Goal: Task Accomplishment & Management: Use online tool/utility

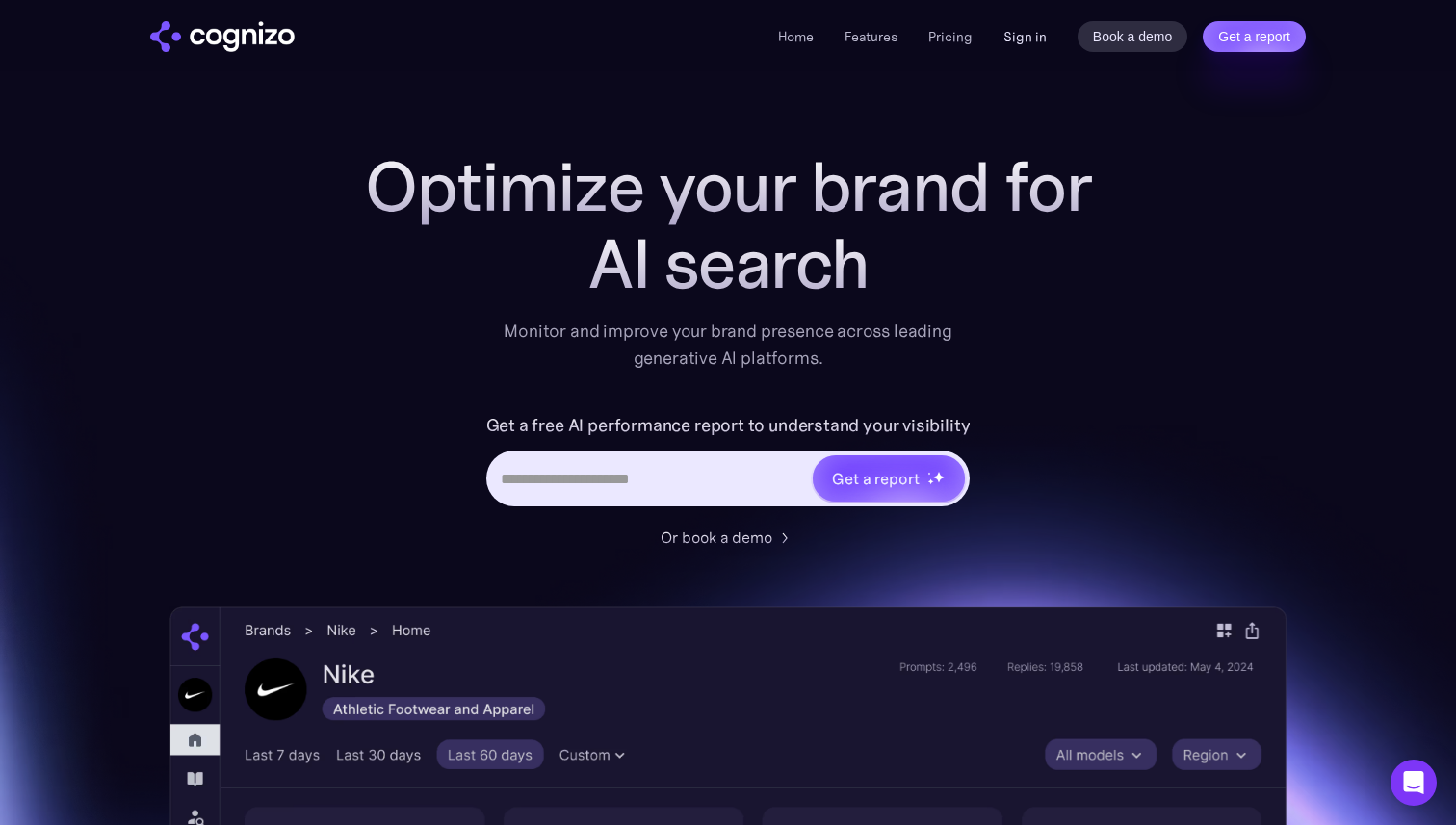
click at [1006, 34] on link "Sign in" at bounding box center [1025, 36] width 44 height 23
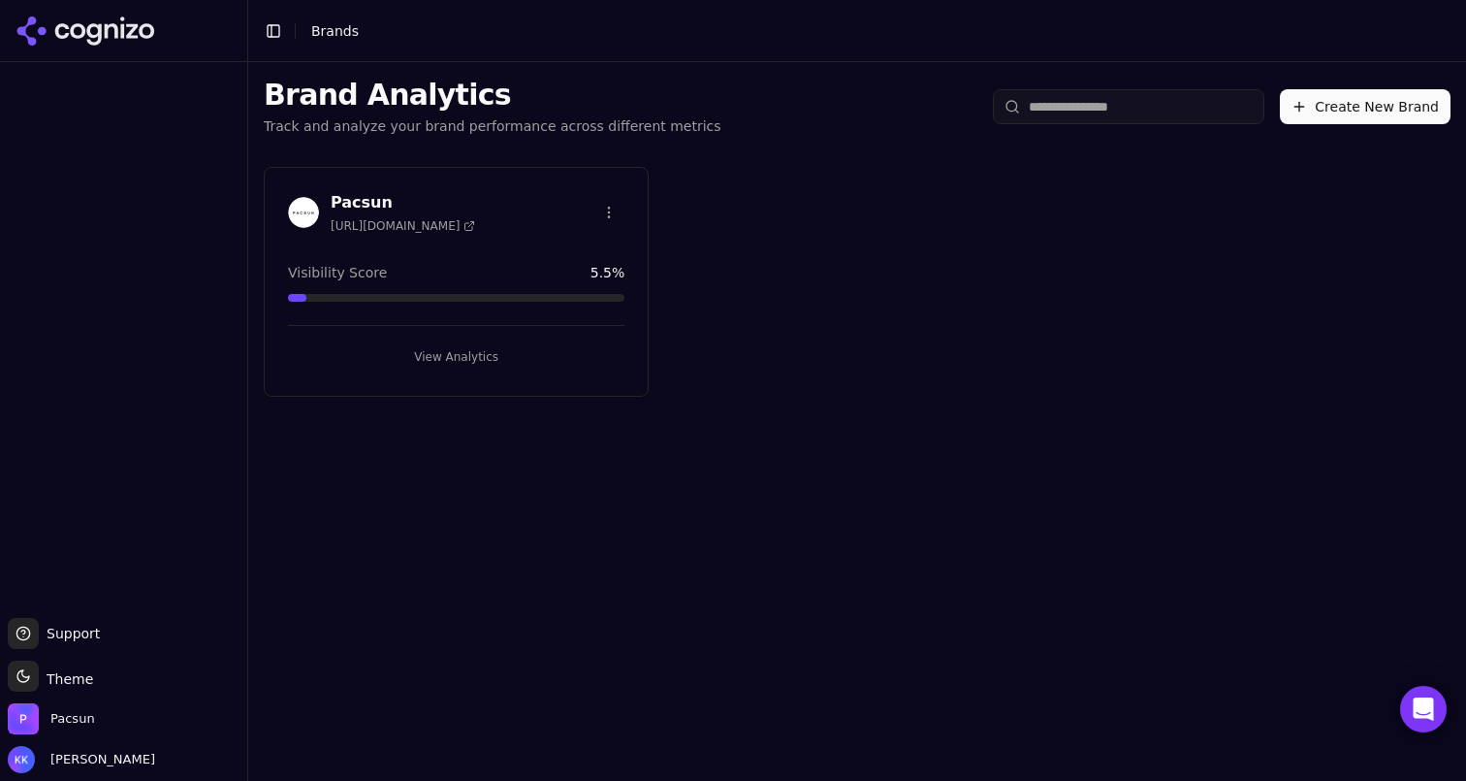
click at [419, 360] on button "View Analytics" at bounding box center [456, 356] width 336 height 31
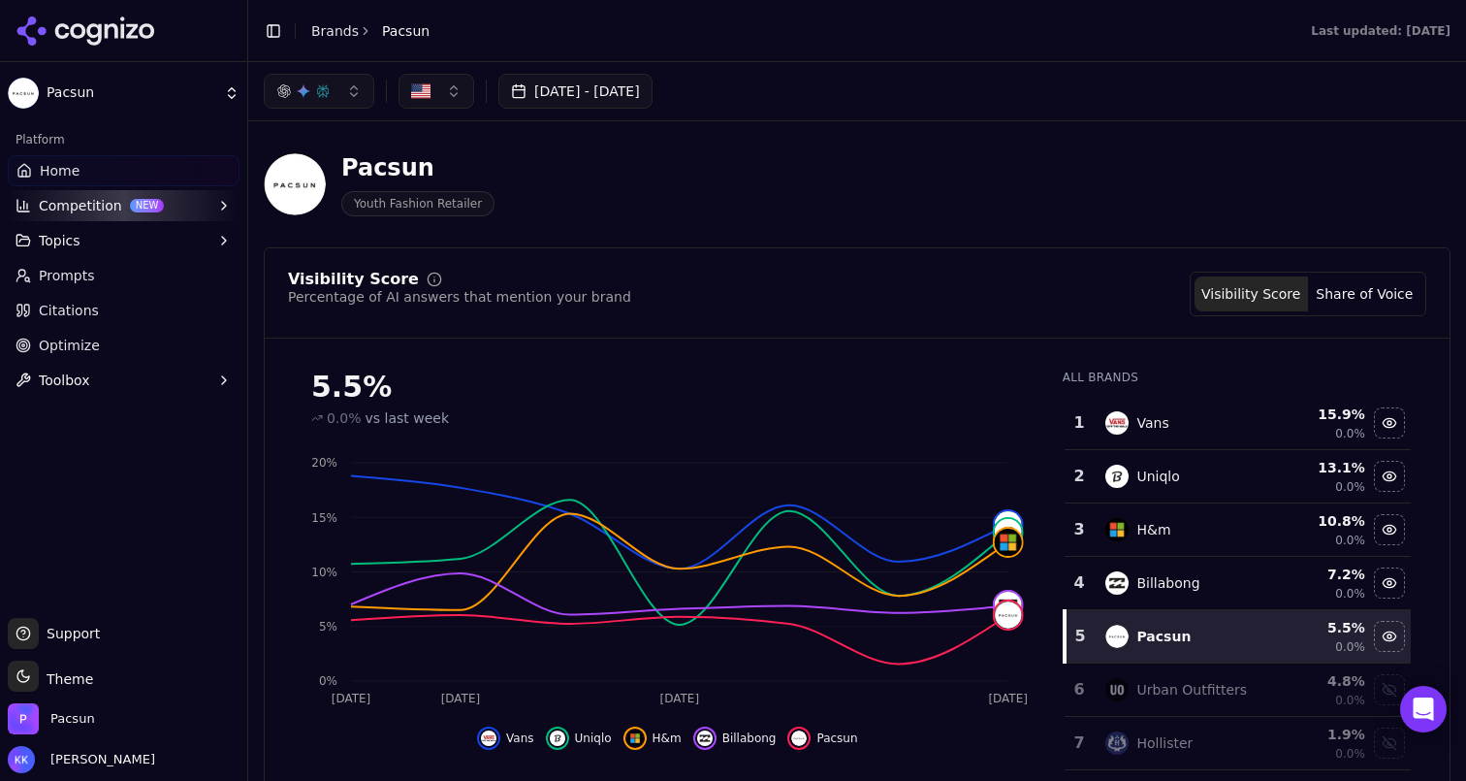
click at [560, 88] on button "[DATE] - [DATE]" at bounding box center [575, 91] width 154 height 35
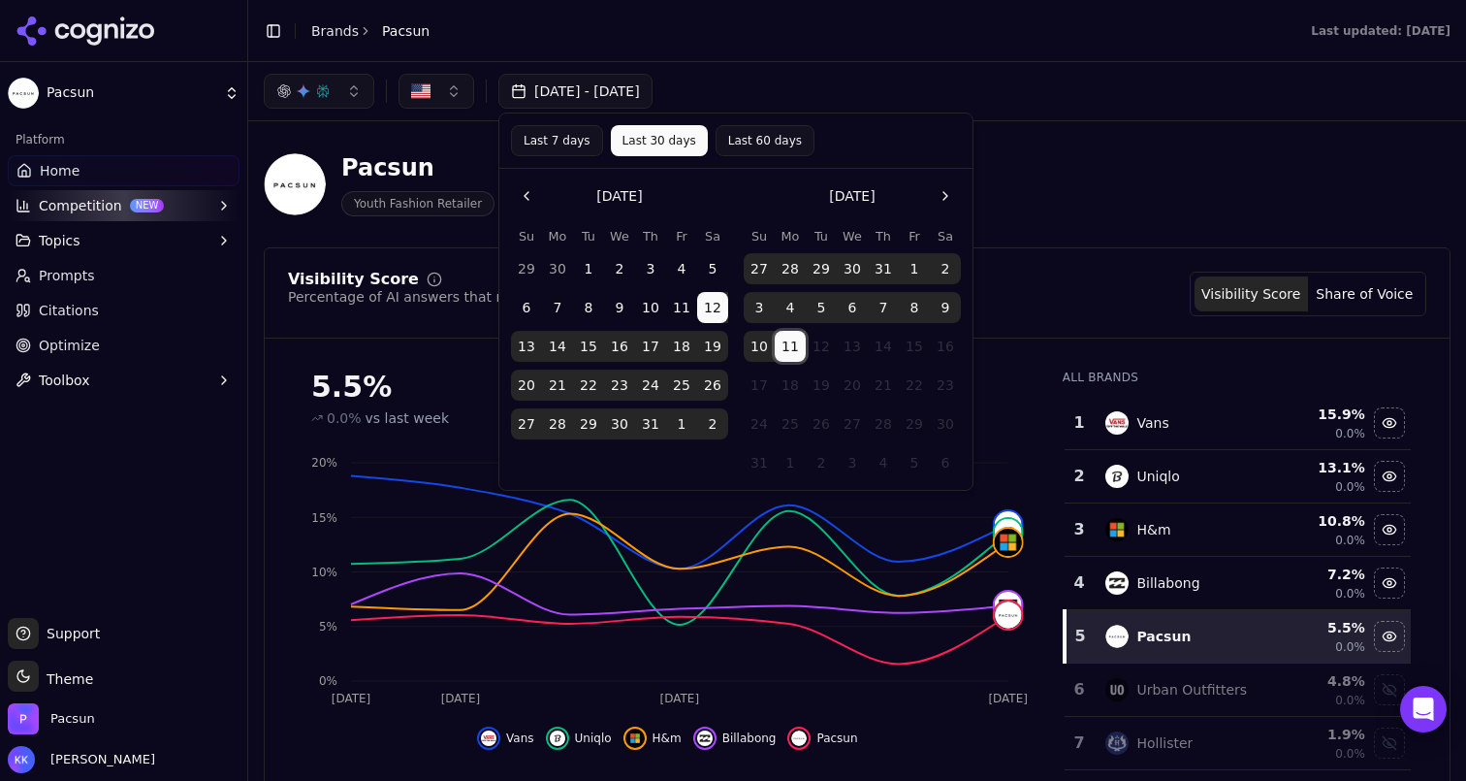
click at [781, 349] on button "11" at bounding box center [790, 346] width 31 height 31
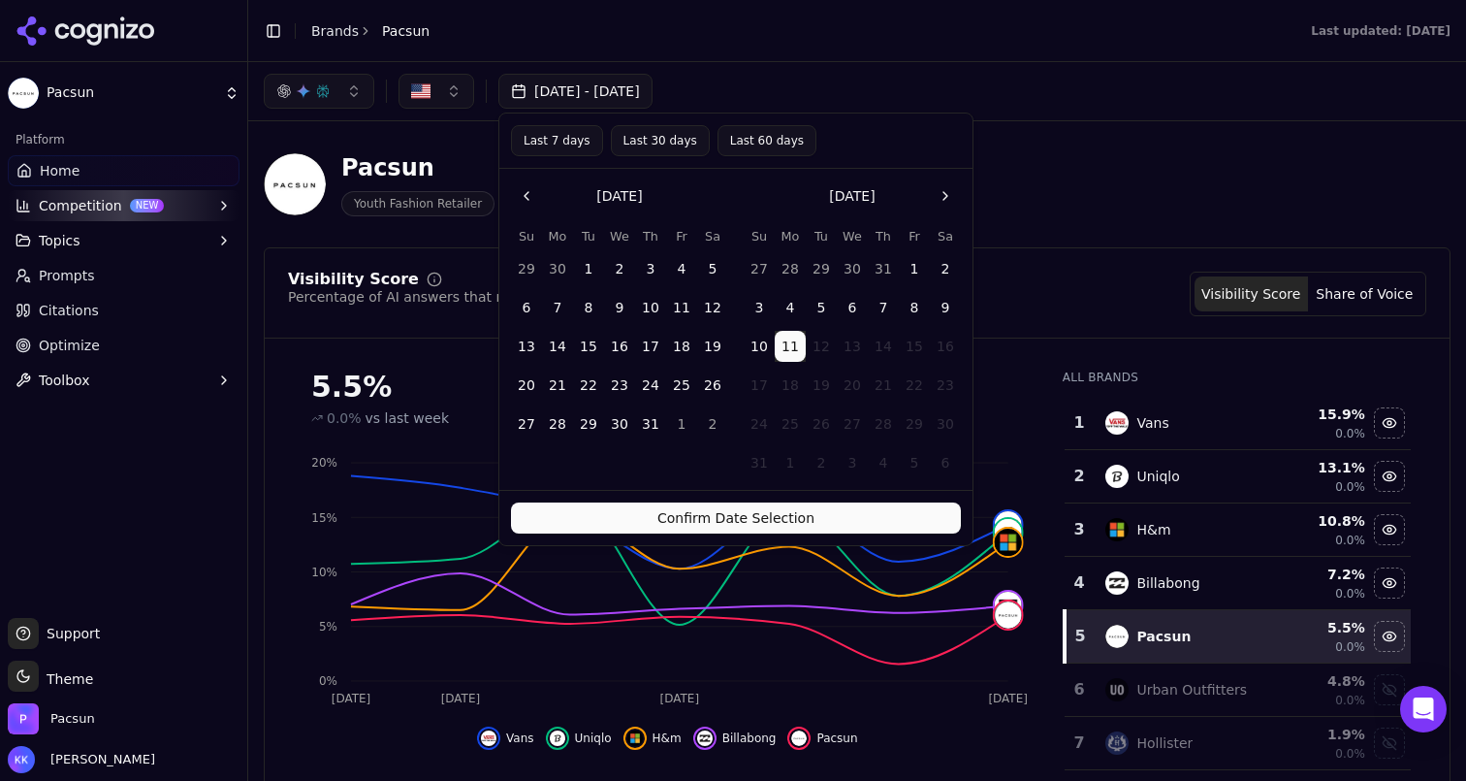
click at [774, 521] on button "Confirm Date Selection" at bounding box center [736, 517] width 450 height 31
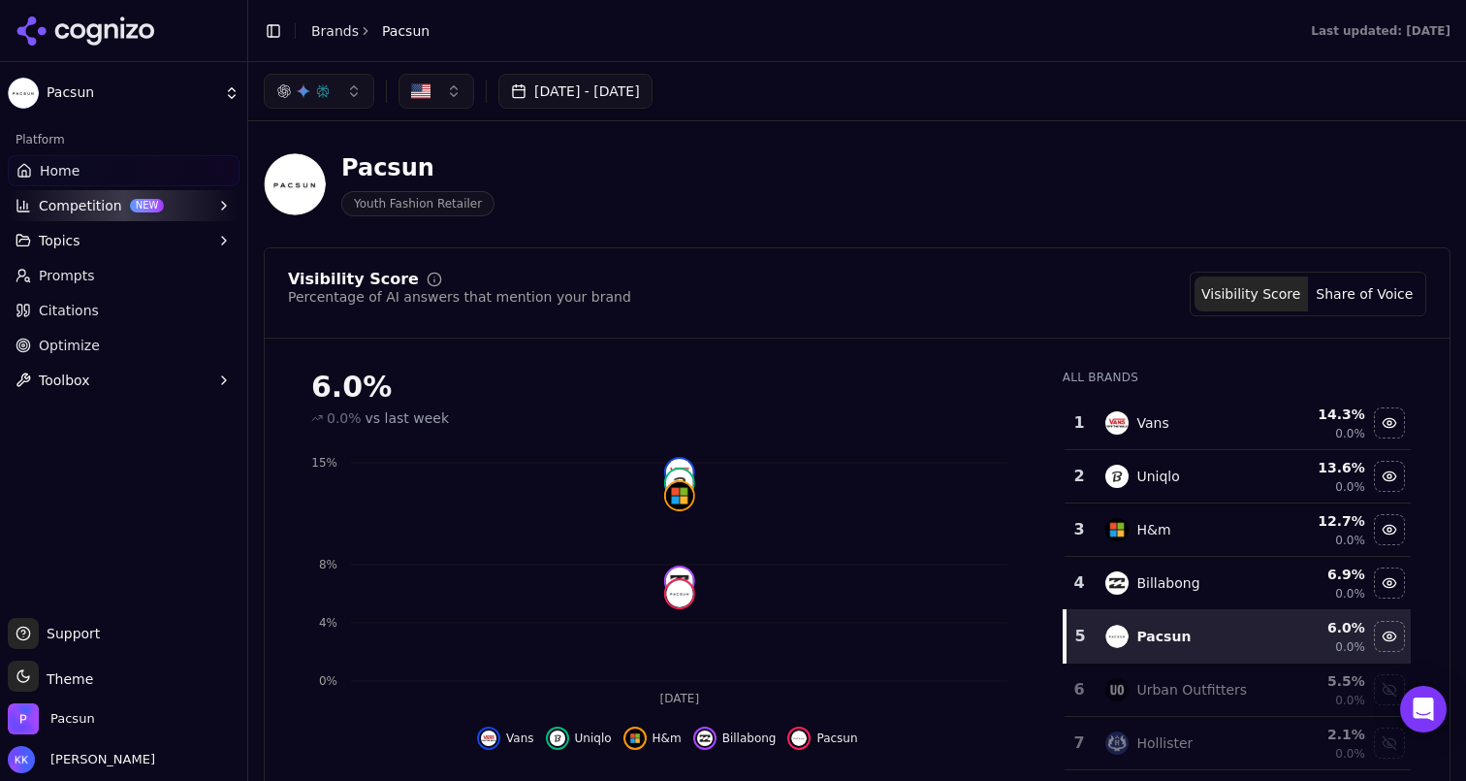
click at [460, 102] on button "button" at bounding box center [437, 91] width 76 height 35
click at [756, 148] on div "Pacsun Youth Fashion Retailer" at bounding box center [857, 184] width 1187 height 95
click at [612, 92] on button "[DATE] - [DATE]" at bounding box center [575, 91] width 154 height 35
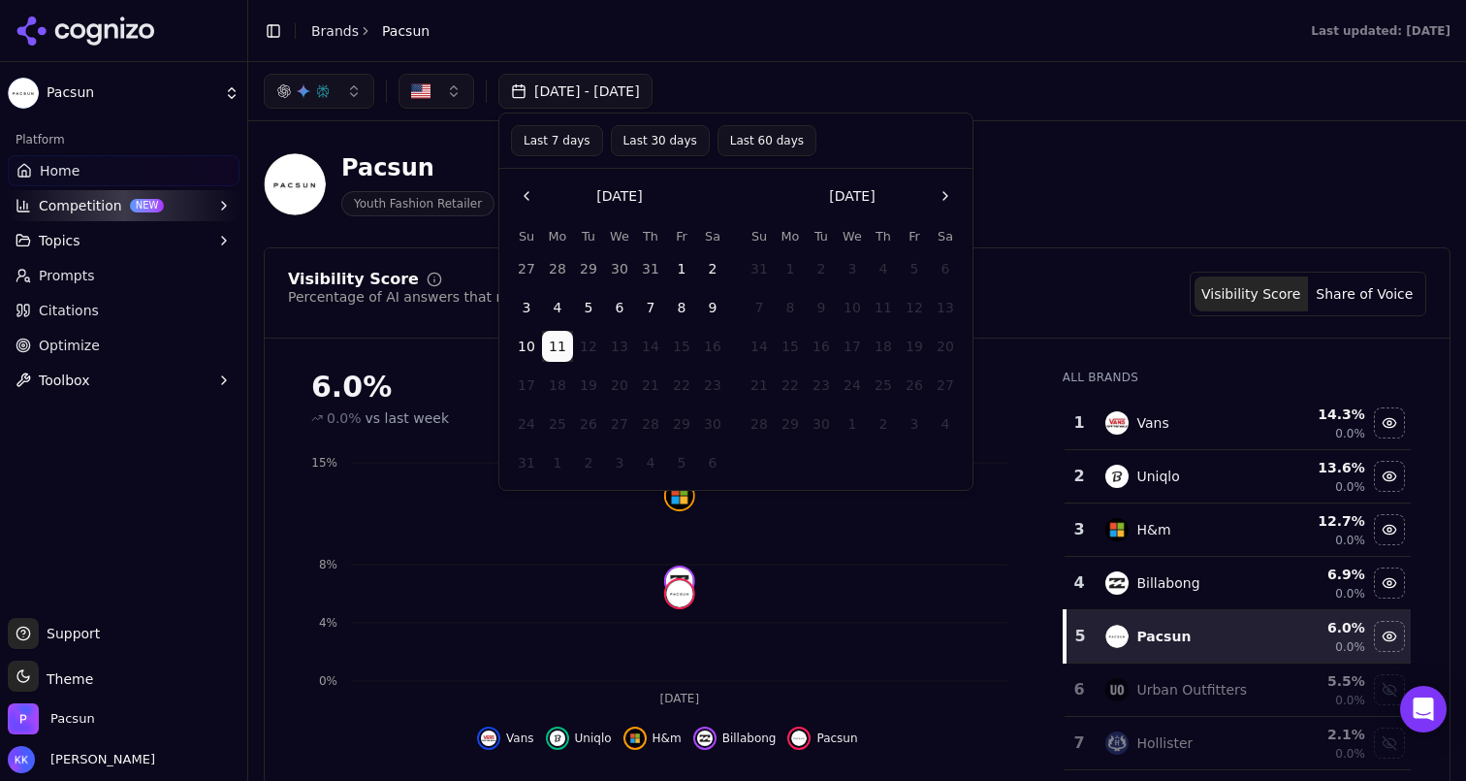
click at [685, 307] on button "8" at bounding box center [681, 307] width 31 height 31
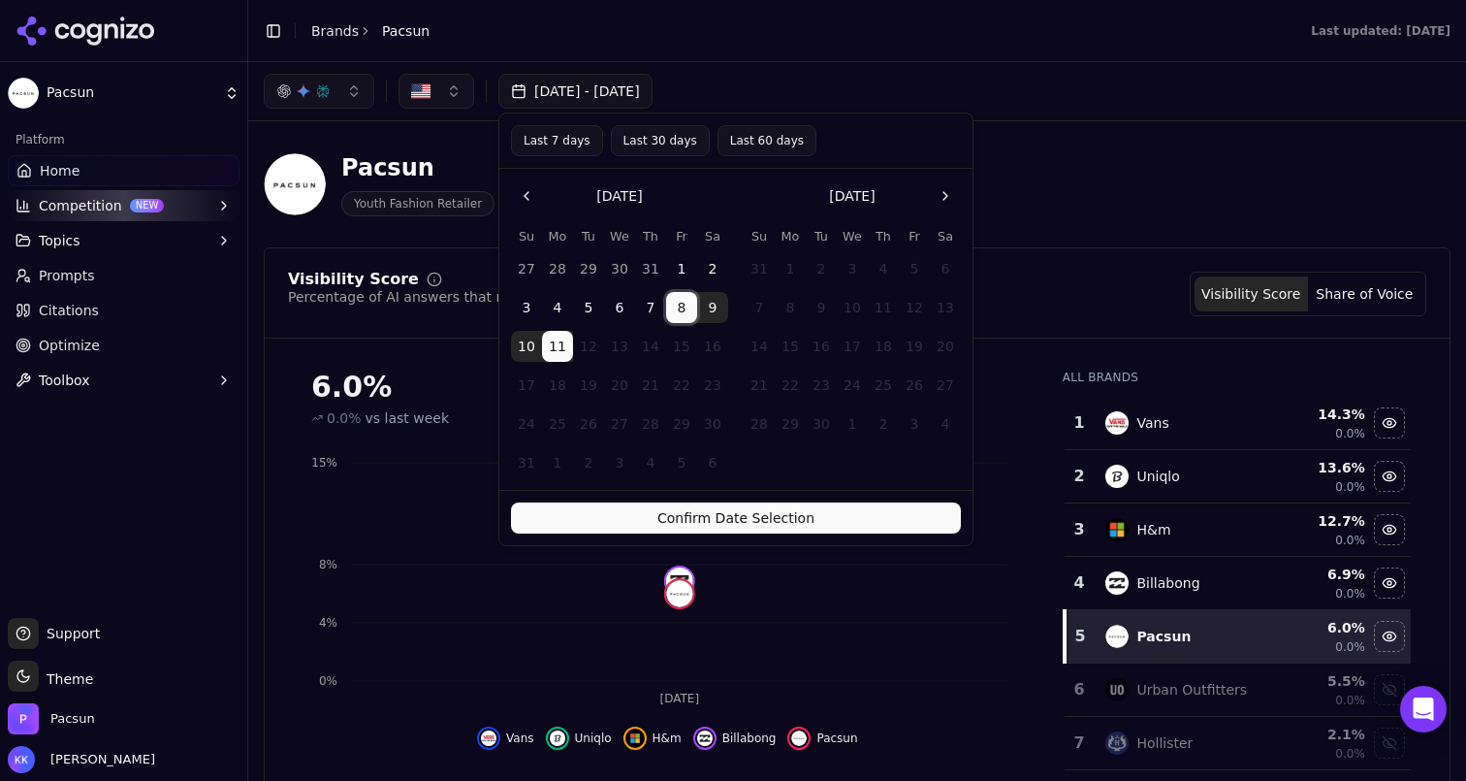
click at [651, 522] on button "Confirm Date Selection" at bounding box center [736, 517] width 450 height 31
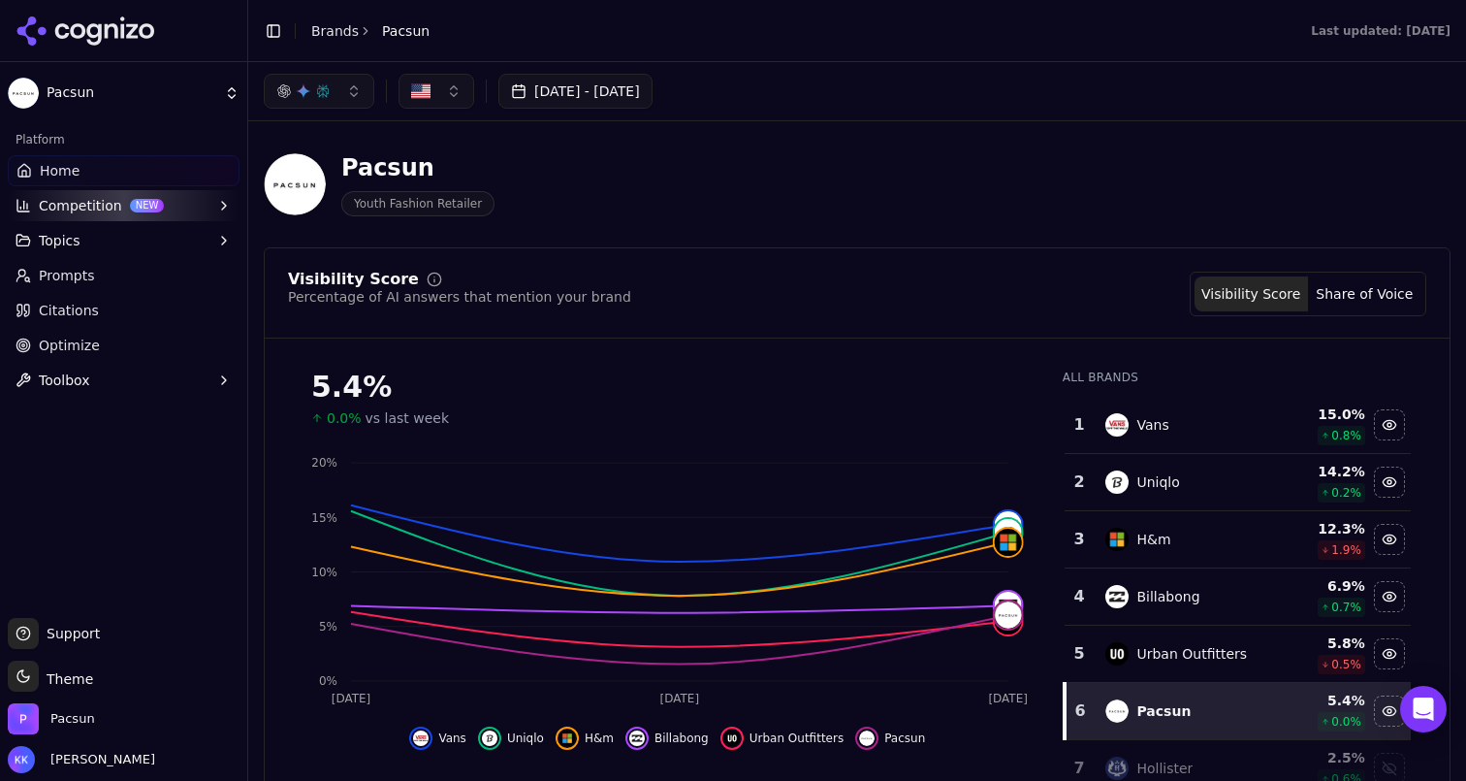
click at [581, 96] on button "[DATE] - [DATE]" at bounding box center [575, 91] width 154 height 35
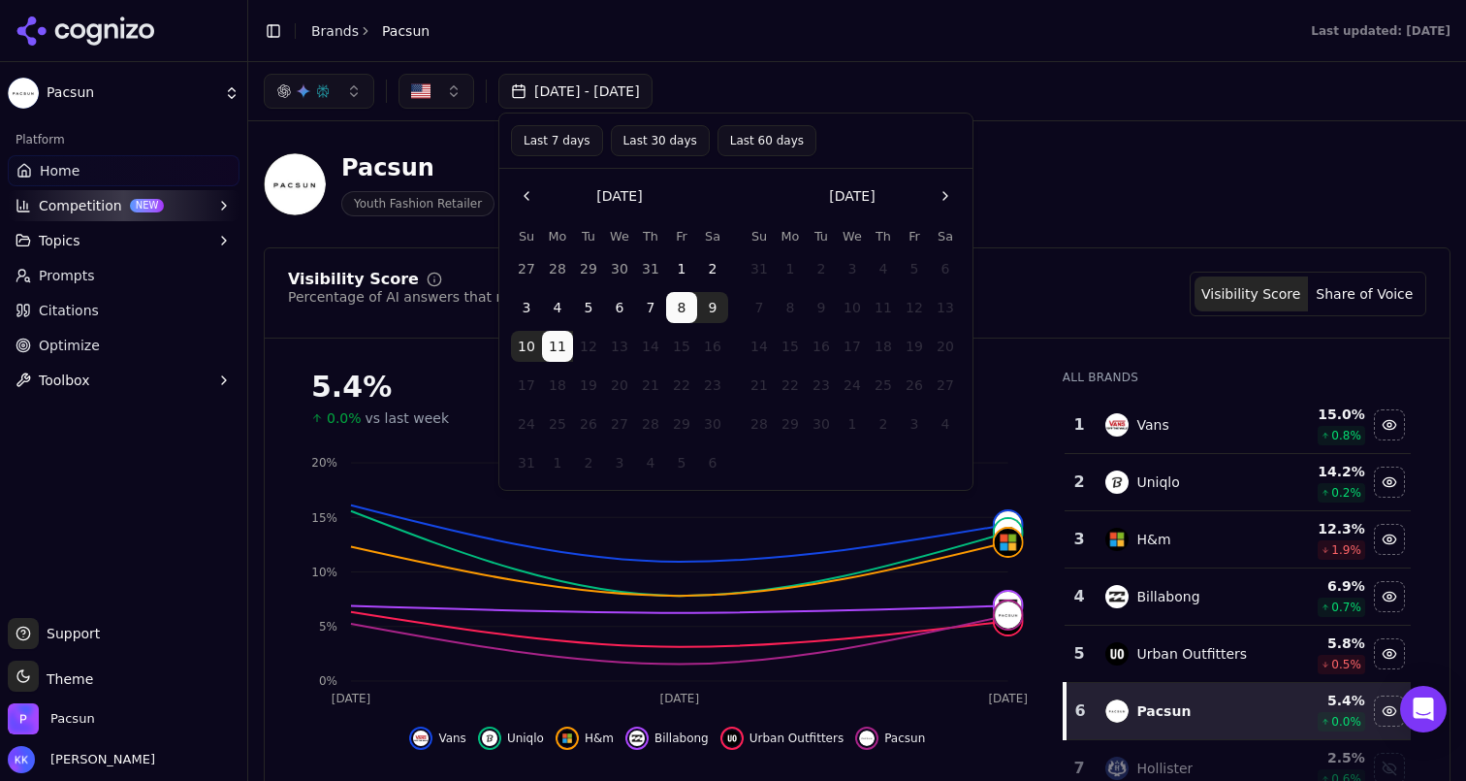
click at [519, 201] on button "Go to the Previous Month" at bounding box center [526, 195] width 31 height 31
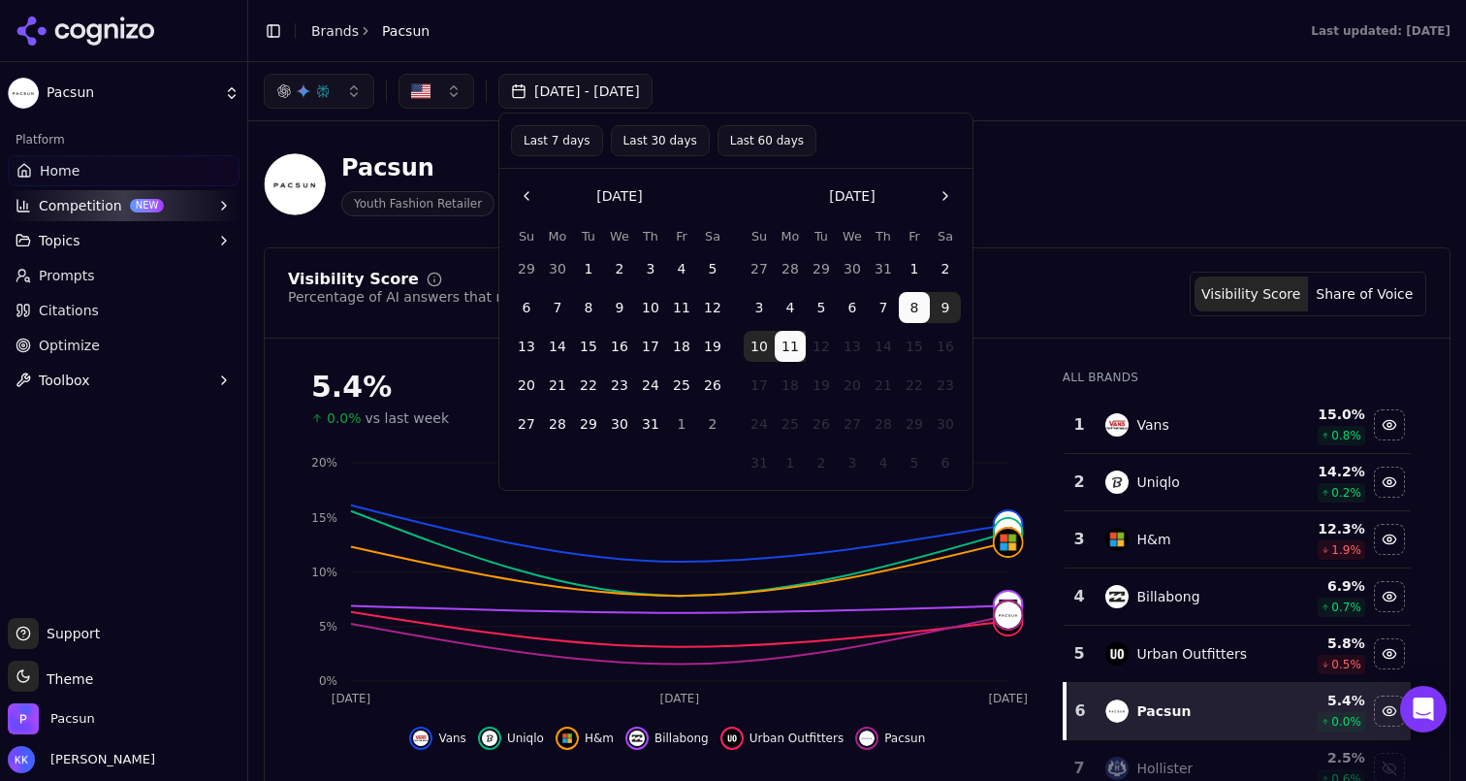
click at [650, 416] on button "31" at bounding box center [650, 423] width 31 height 31
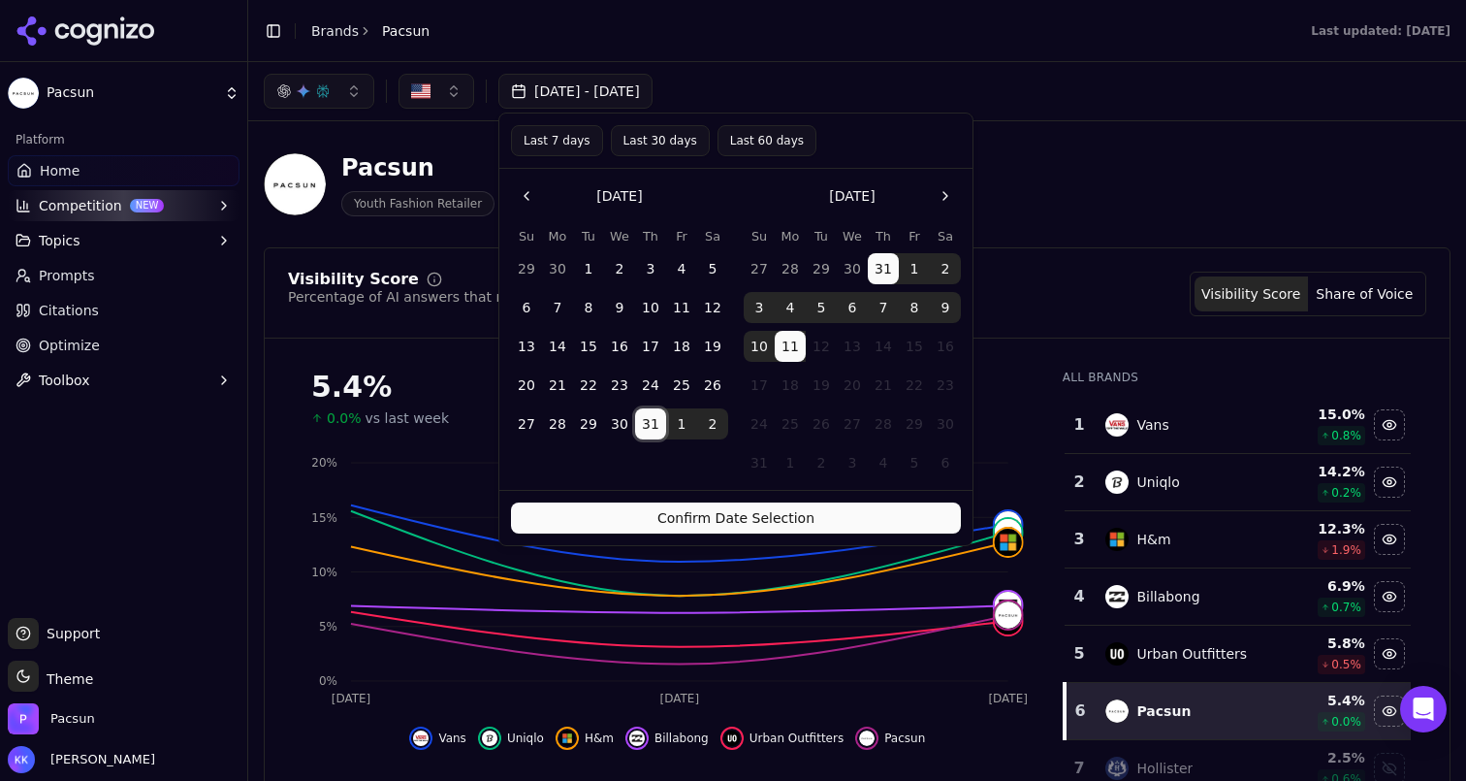
click at [671, 515] on button "Confirm Date Selection" at bounding box center [736, 517] width 450 height 31
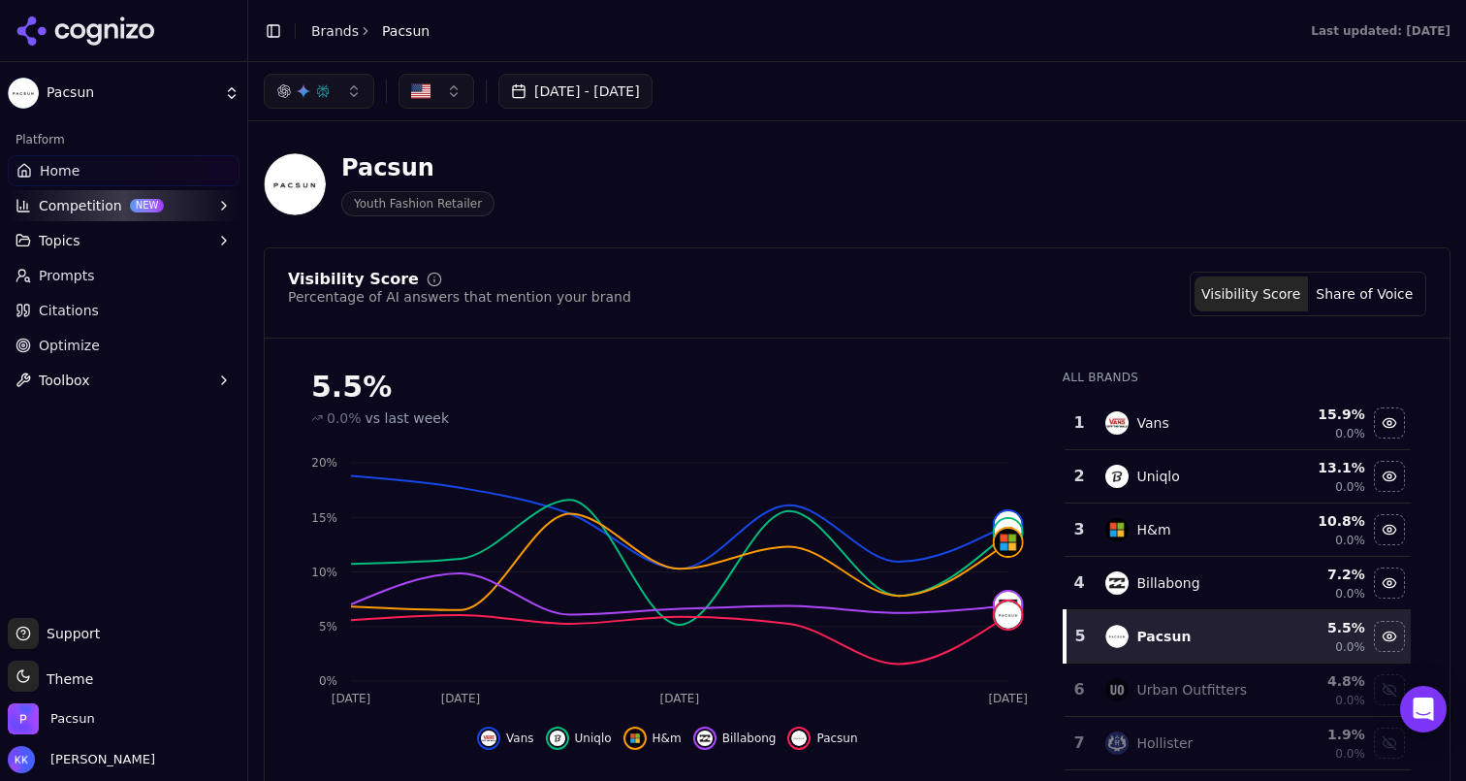
click at [627, 89] on button "[DATE] - [DATE]" at bounding box center [575, 91] width 154 height 35
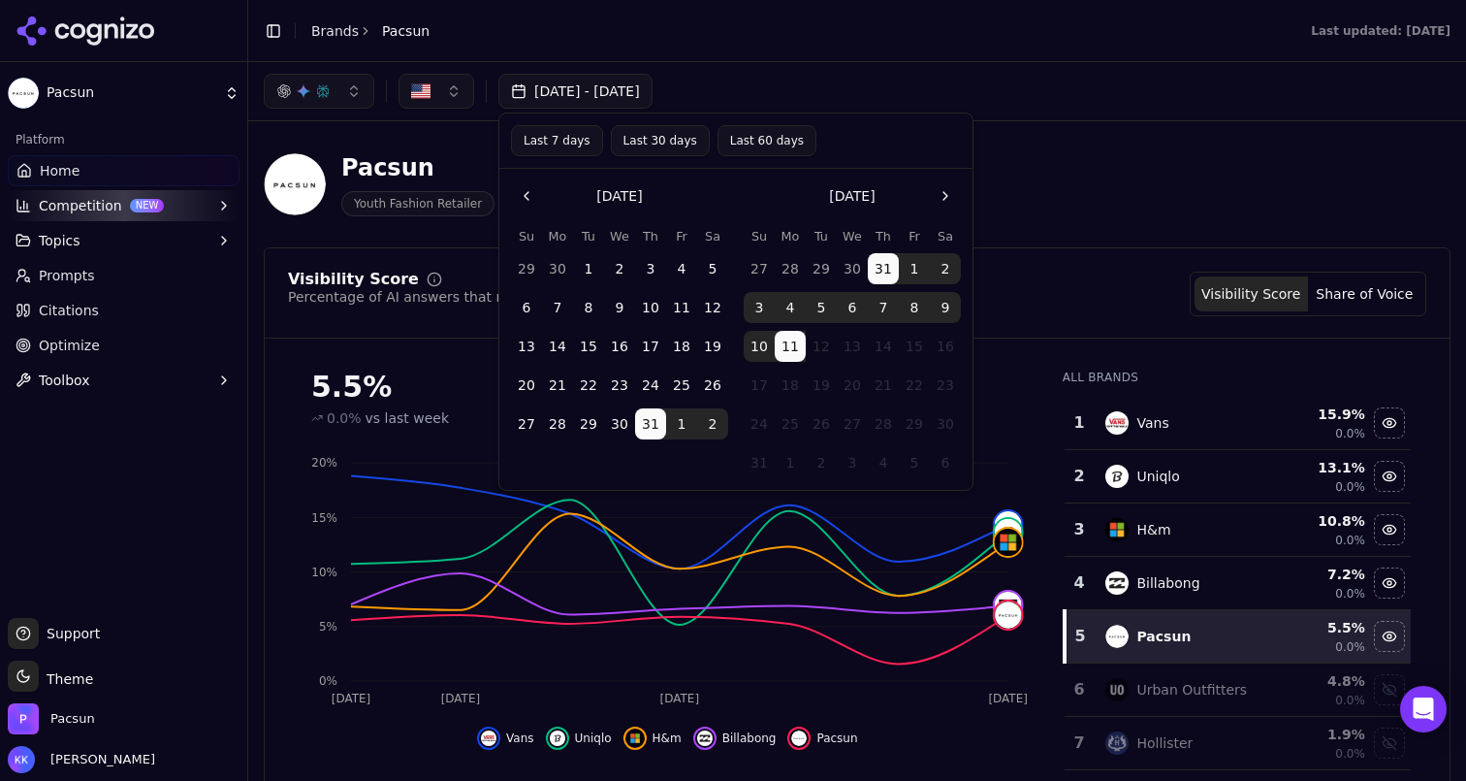
click at [686, 421] on button "1" at bounding box center [681, 423] width 31 height 31
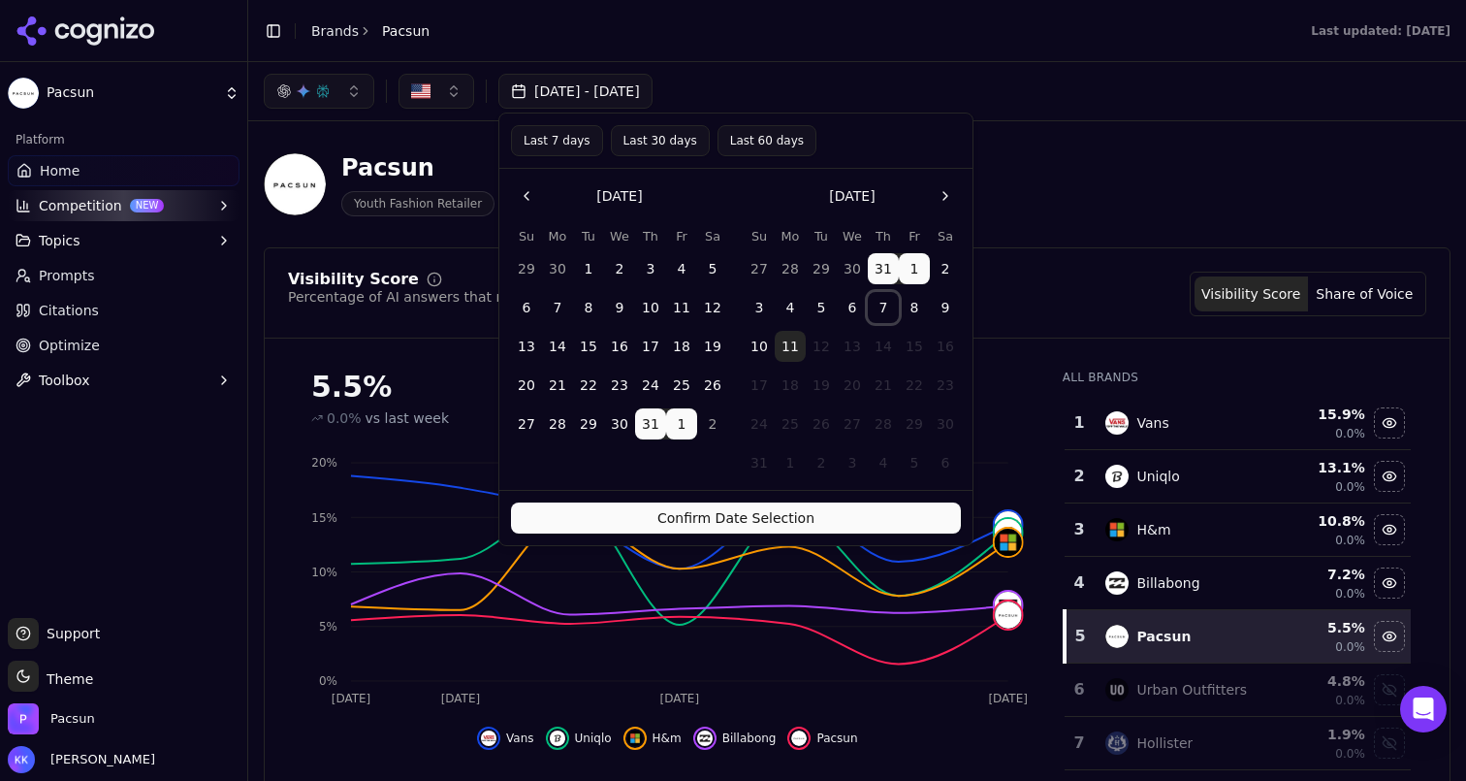
click at [886, 308] on button "7" at bounding box center [883, 307] width 31 height 31
click at [646, 427] on button "31" at bounding box center [650, 423] width 31 height 31
click at [888, 303] on button "7" at bounding box center [883, 307] width 31 height 31
click at [562, 90] on button "[DATE] - [DATE]" at bounding box center [575, 91] width 154 height 35
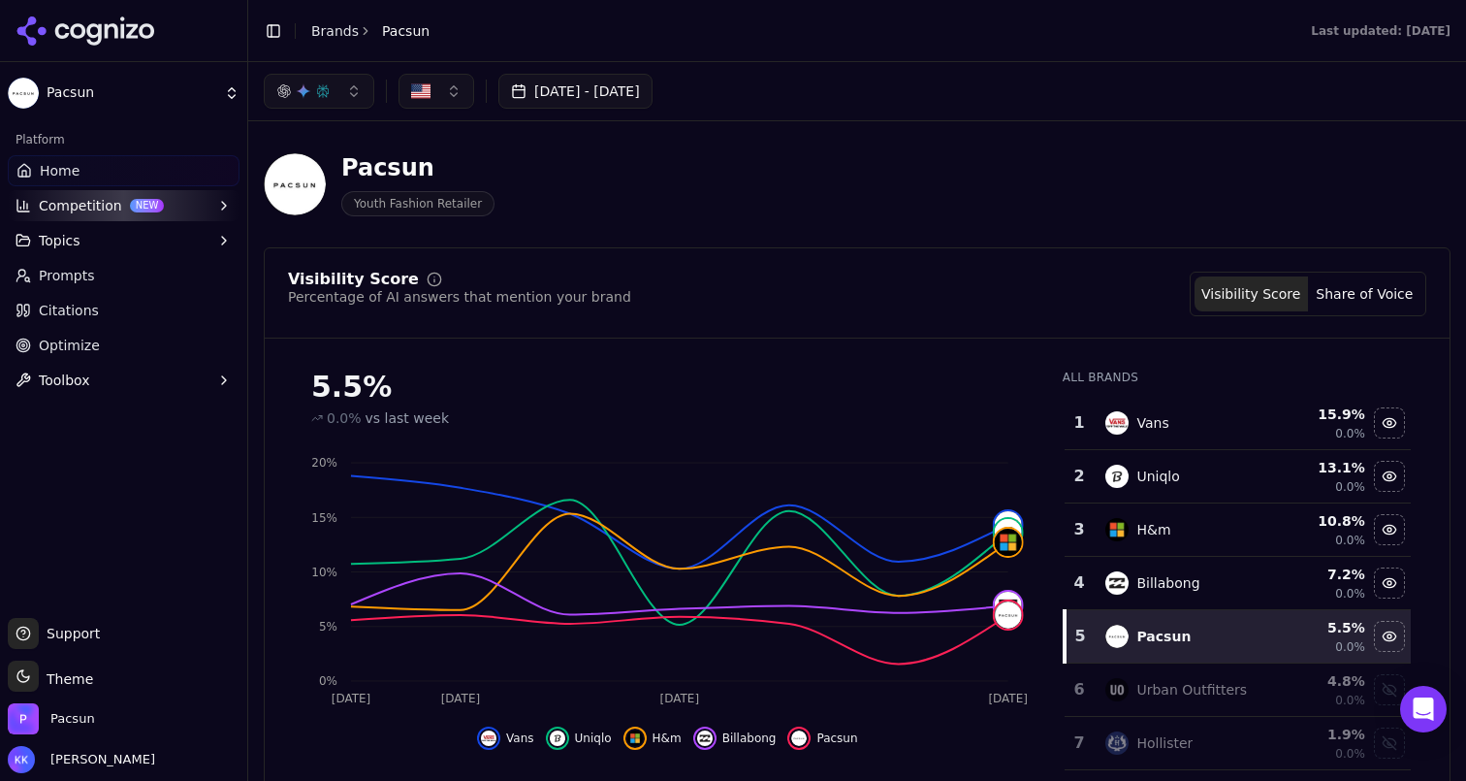
click at [562, 90] on button "[DATE] - [DATE]" at bounding box center [575, 91] width 154 height 35
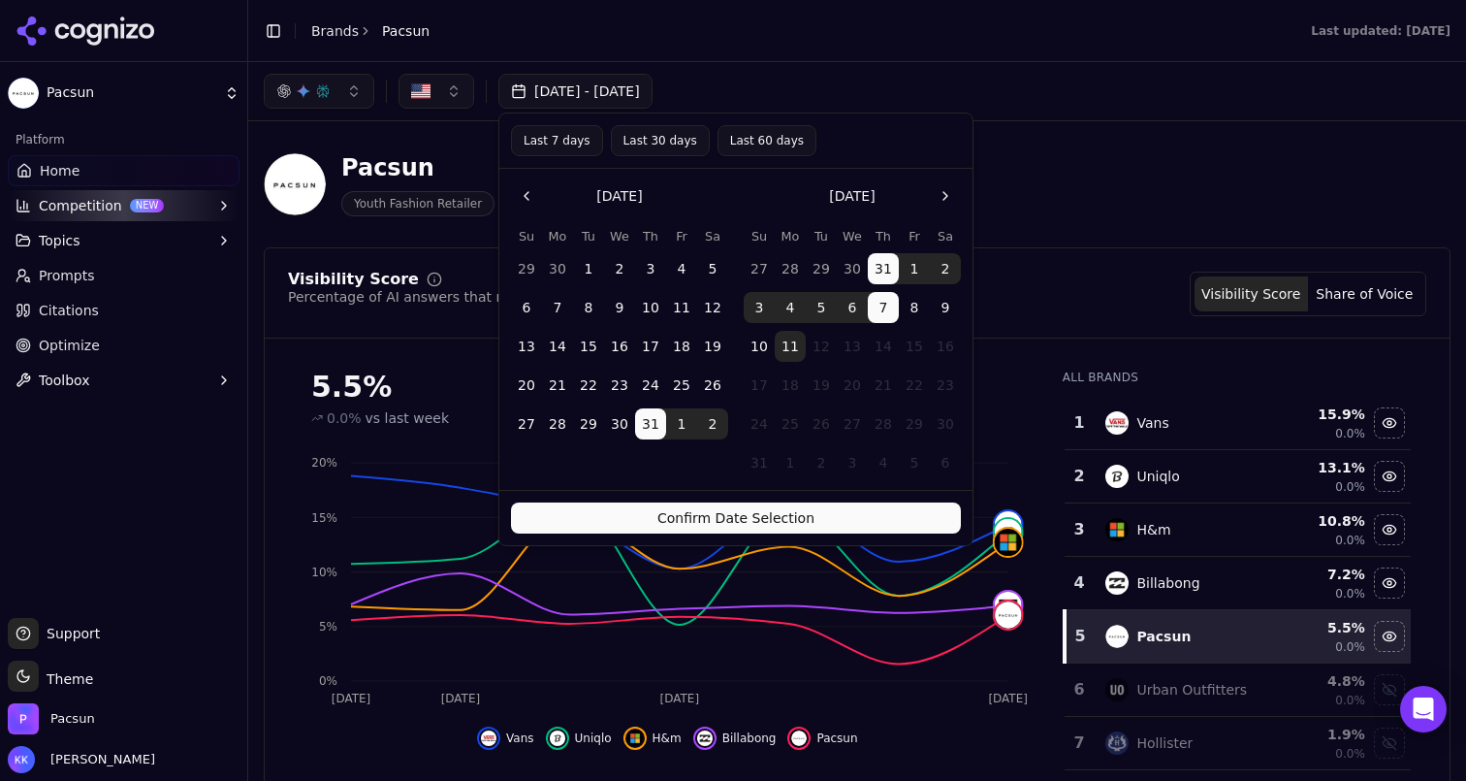
click at [567, 139] on button "Last 7 days" at bounding box center [557, 140] width 92 height 31
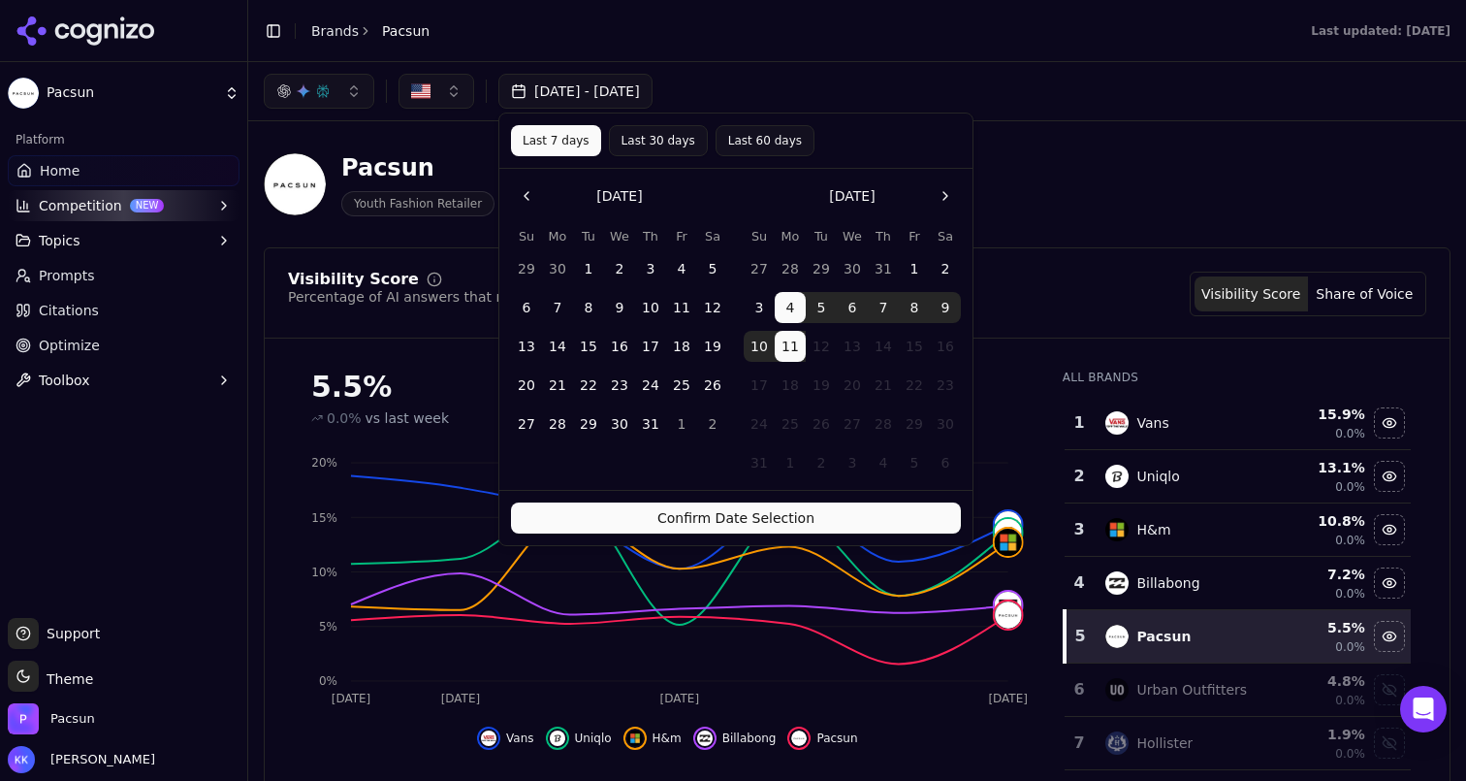
click at [718, 521] on button "Confirm Date Selection" at bounding box center [736, 517] width 450 height 31
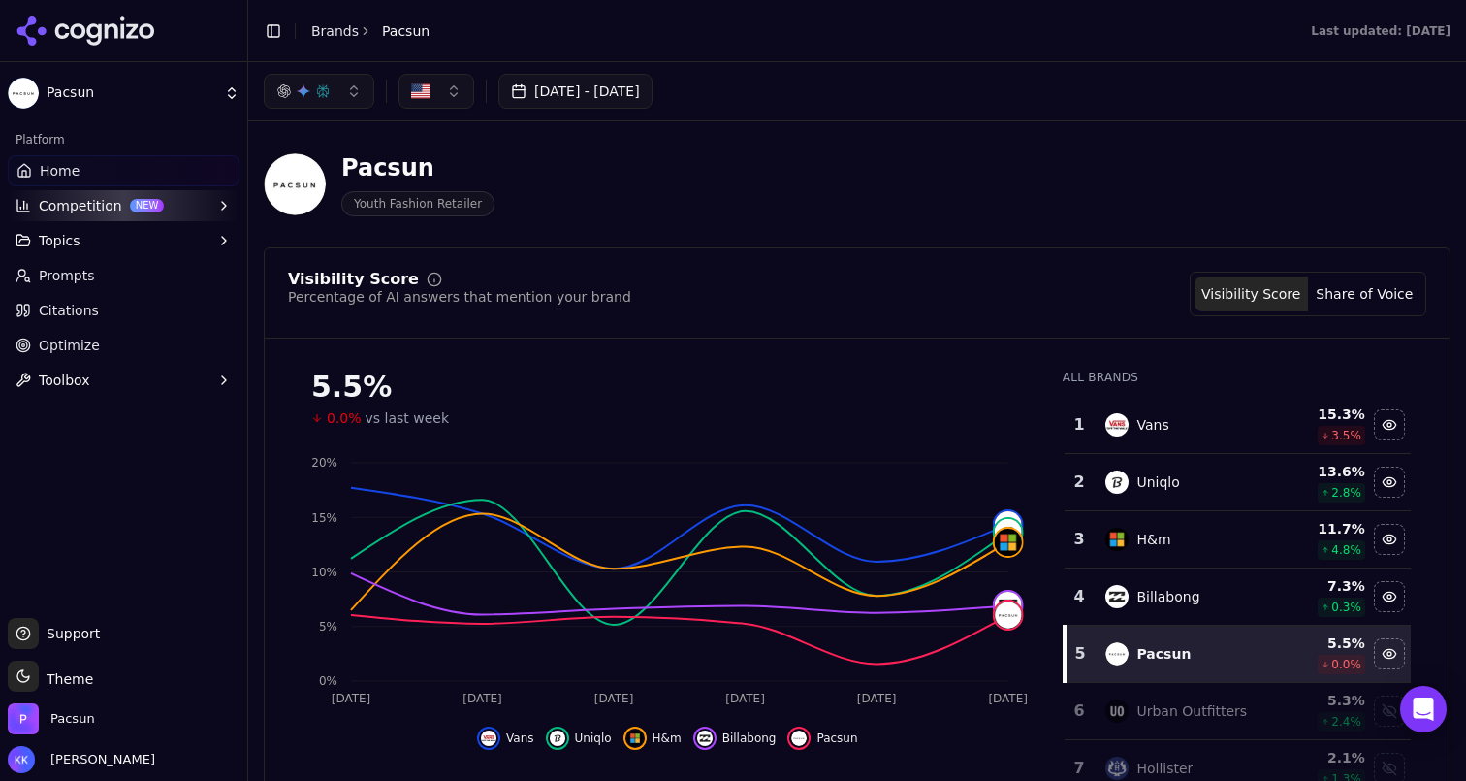
click at [630, 88] on button "[DATE] - [DATE]" at bounding box center [575, 91] width 154 height 35
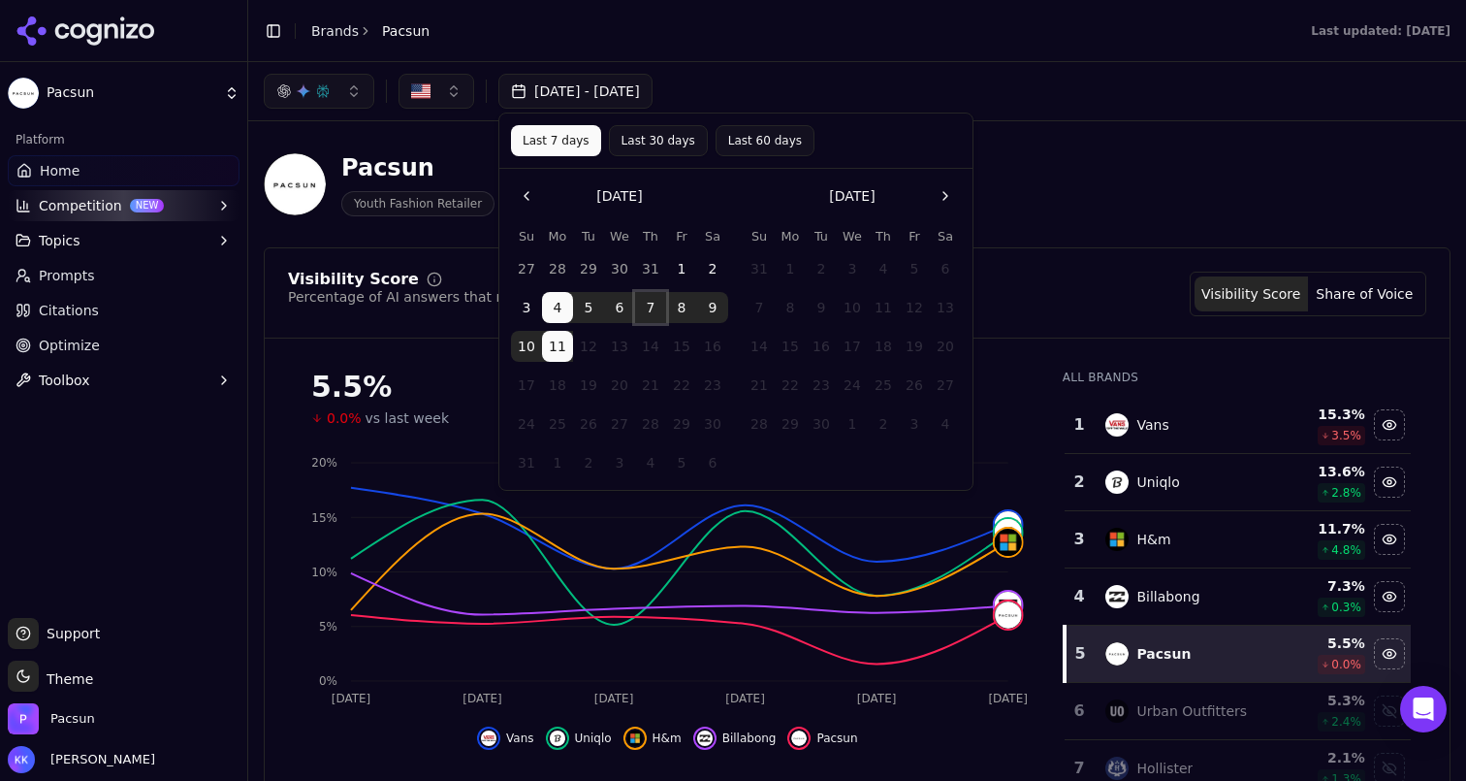
click at [653, 314] on button "7" at bounding box center [650, 307] width 31 height 31
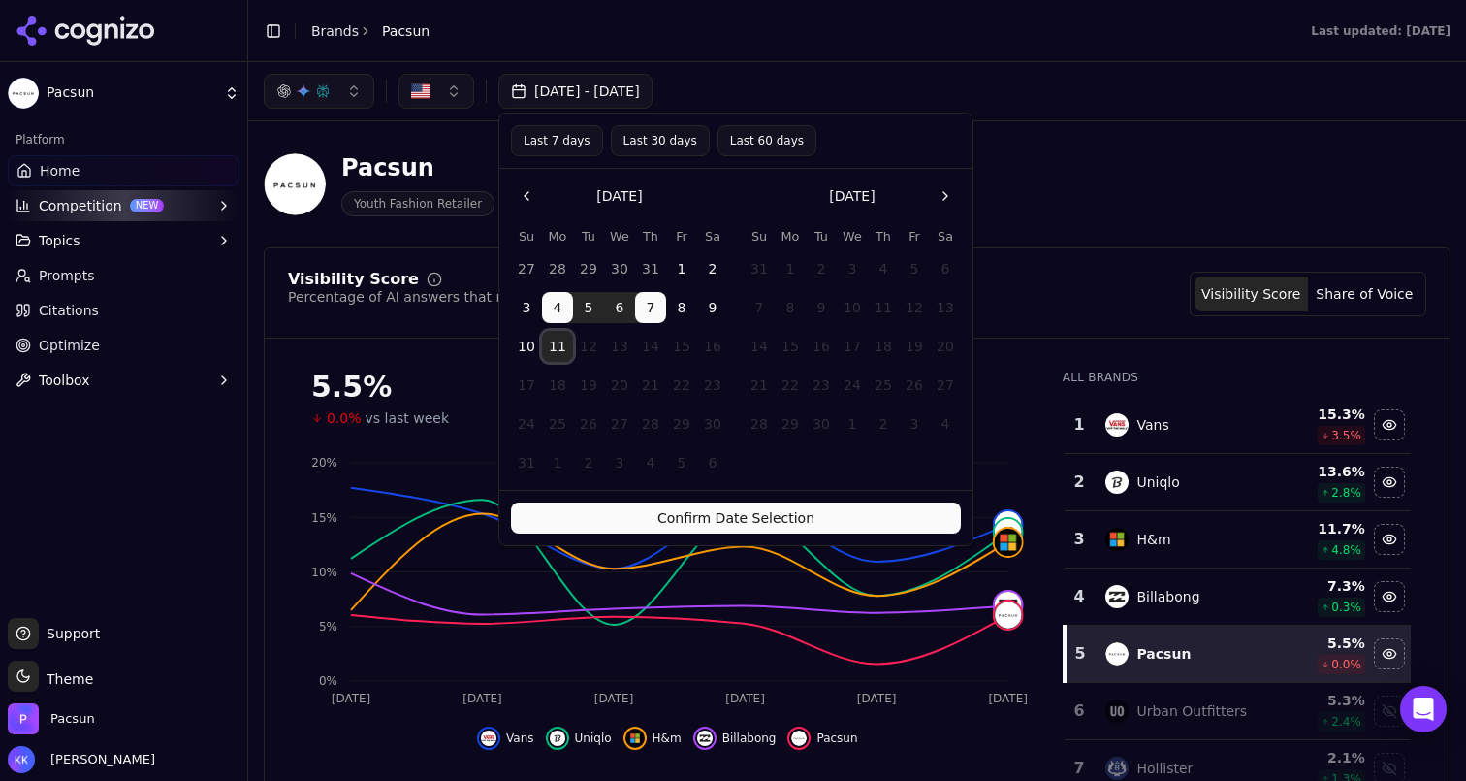
click at [555, 352] on button "11" at bounding box center [557, 346] width 31 height 31
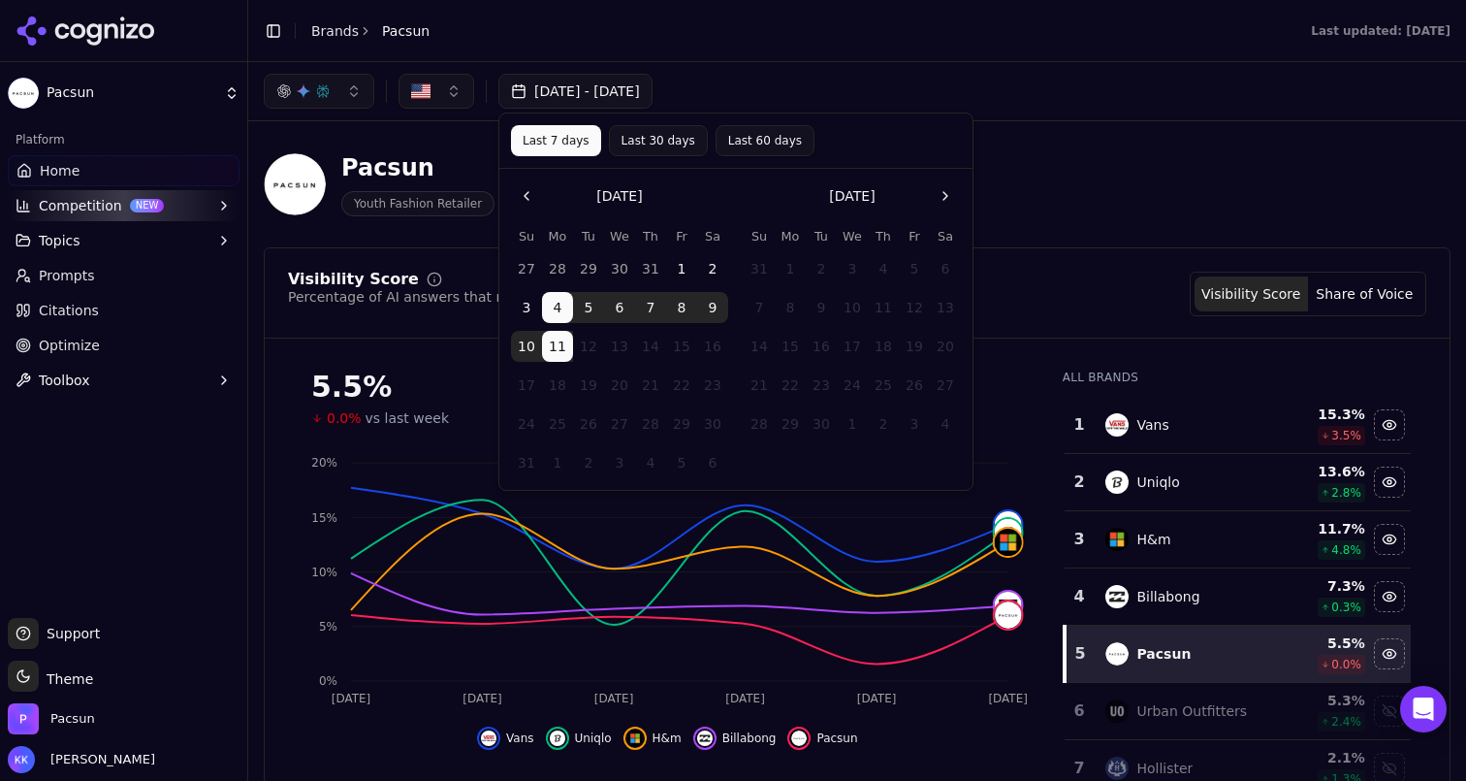
click at [585, 89] on button "[DATE] - [DATE]" at bounding box center [575, 91] width 154 height 35
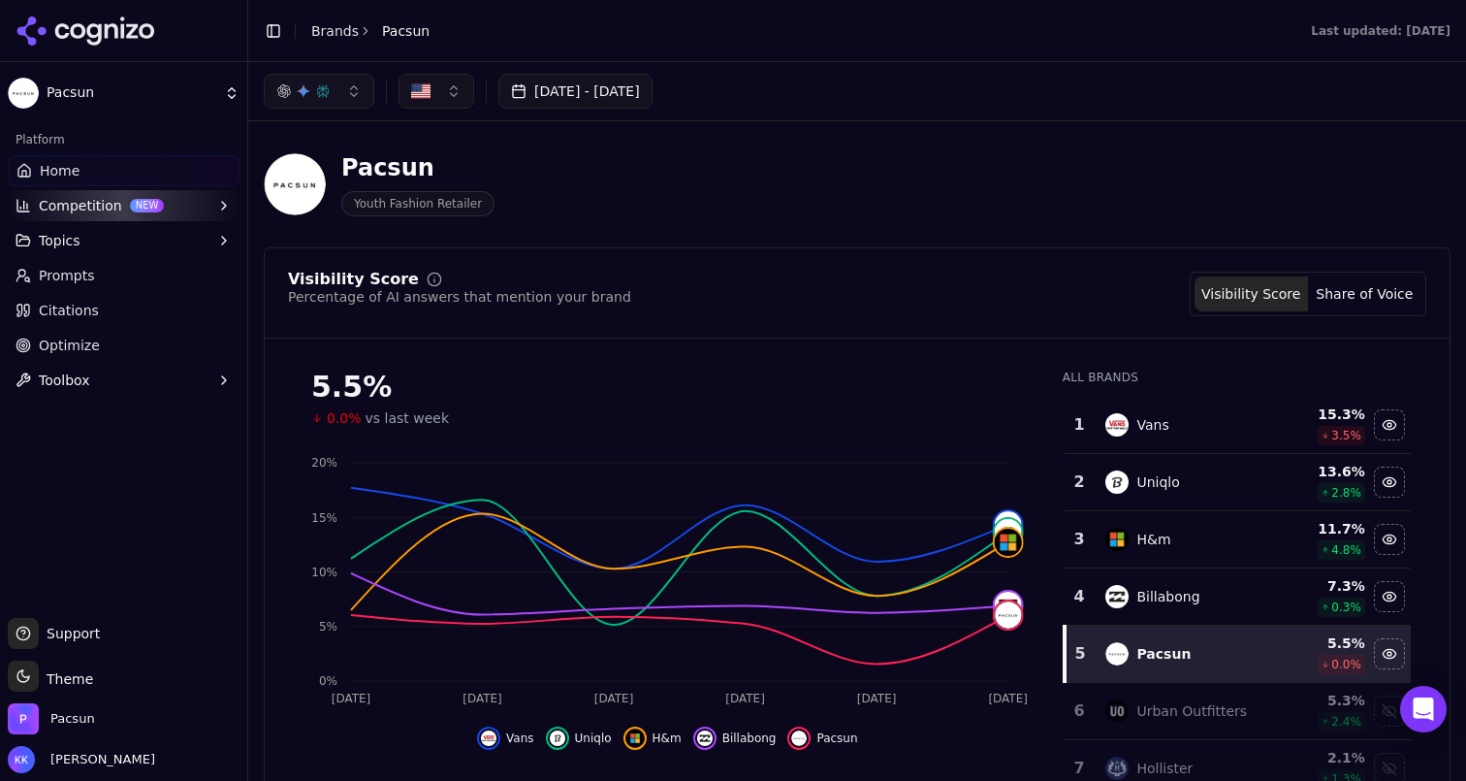
click at [585, 89] on button "[DATE] - [DATE]" at bounding box center [575, 91] width 154 height 35
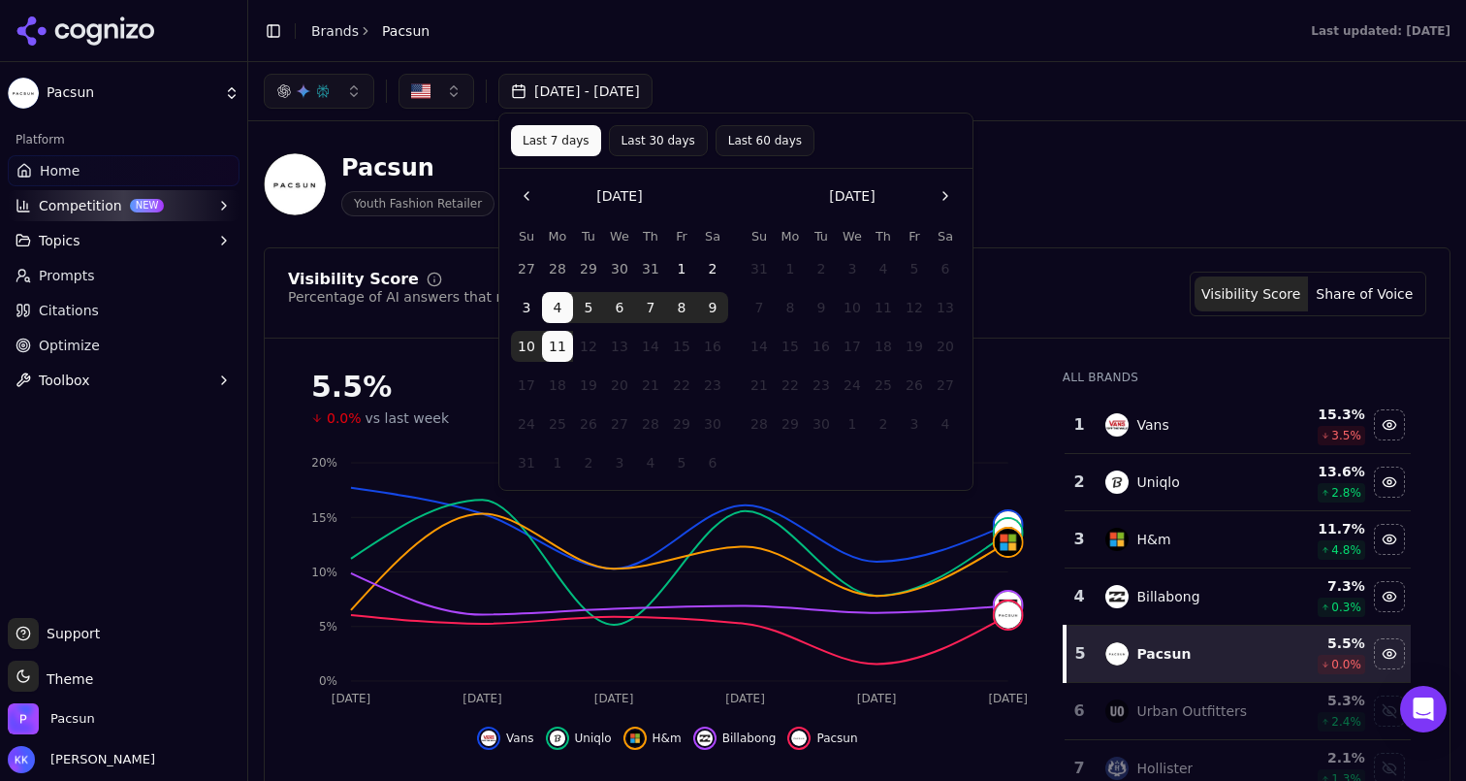
click at [652, 304] on button "7" at bounding box center [650, 307] width 31 height 31
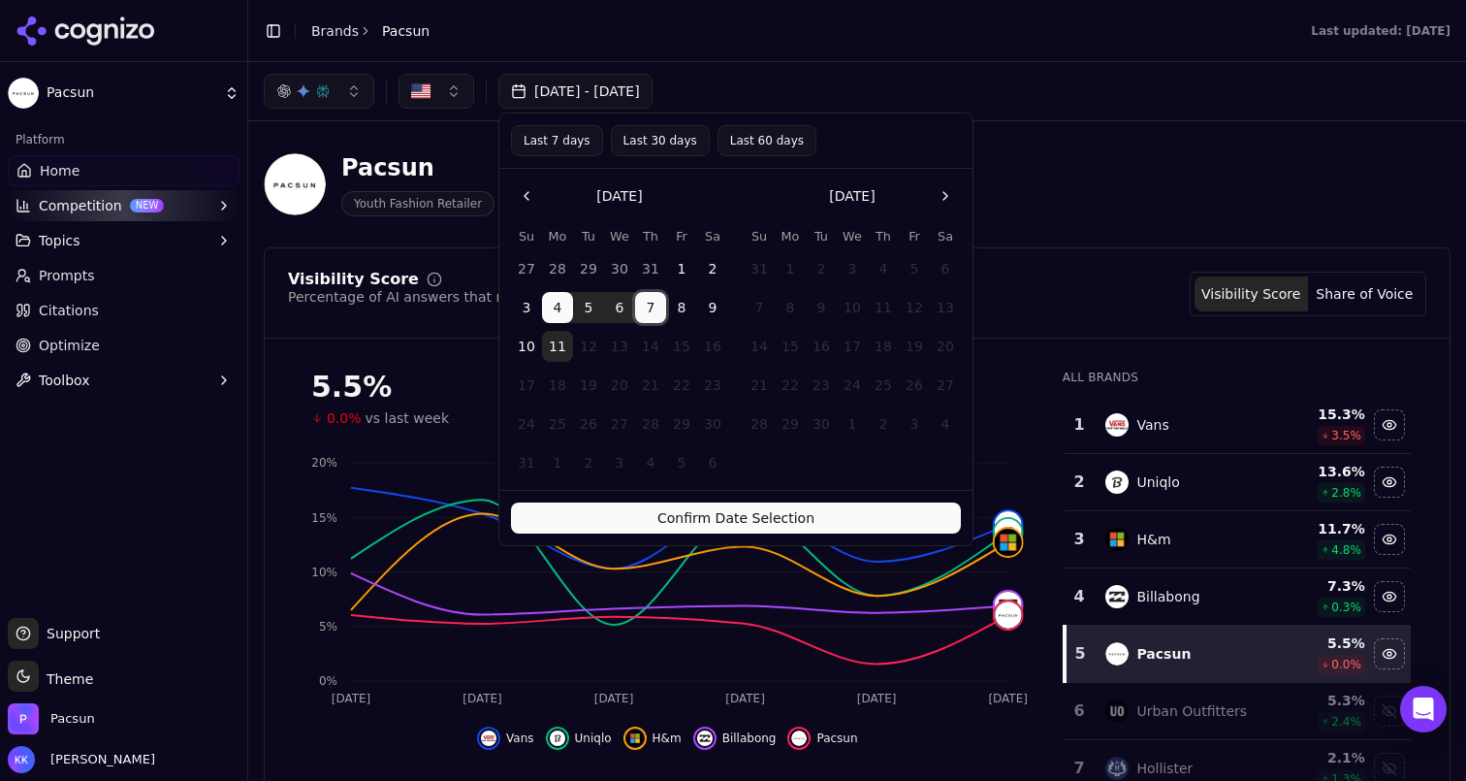
click at [652, 304] on button "7" at bounding box center [650, 307] width 31 height 31
click at [565, 349] on button "11" at bounding box center [557, 346] width 31 height 31
click at [654, 312] on button "7" at bounding box center [650, 307] width 31 height 31
click at [644, 525] on button "Confirm Date Selection" at bounding box center [736, 517] width 450 height 31
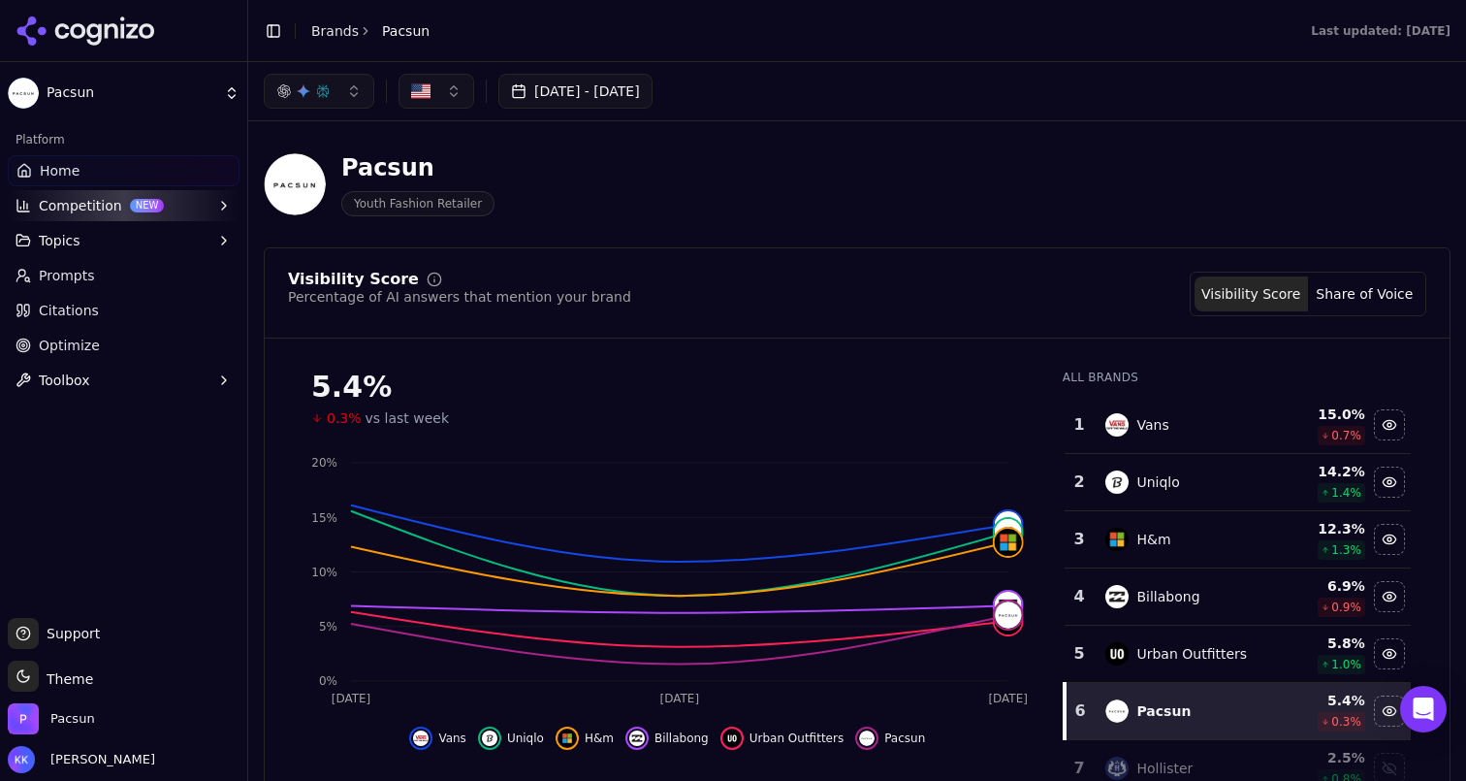
click at [138, 283] on link "Prompts" at bounding box center [124, 275] width 232 height 31
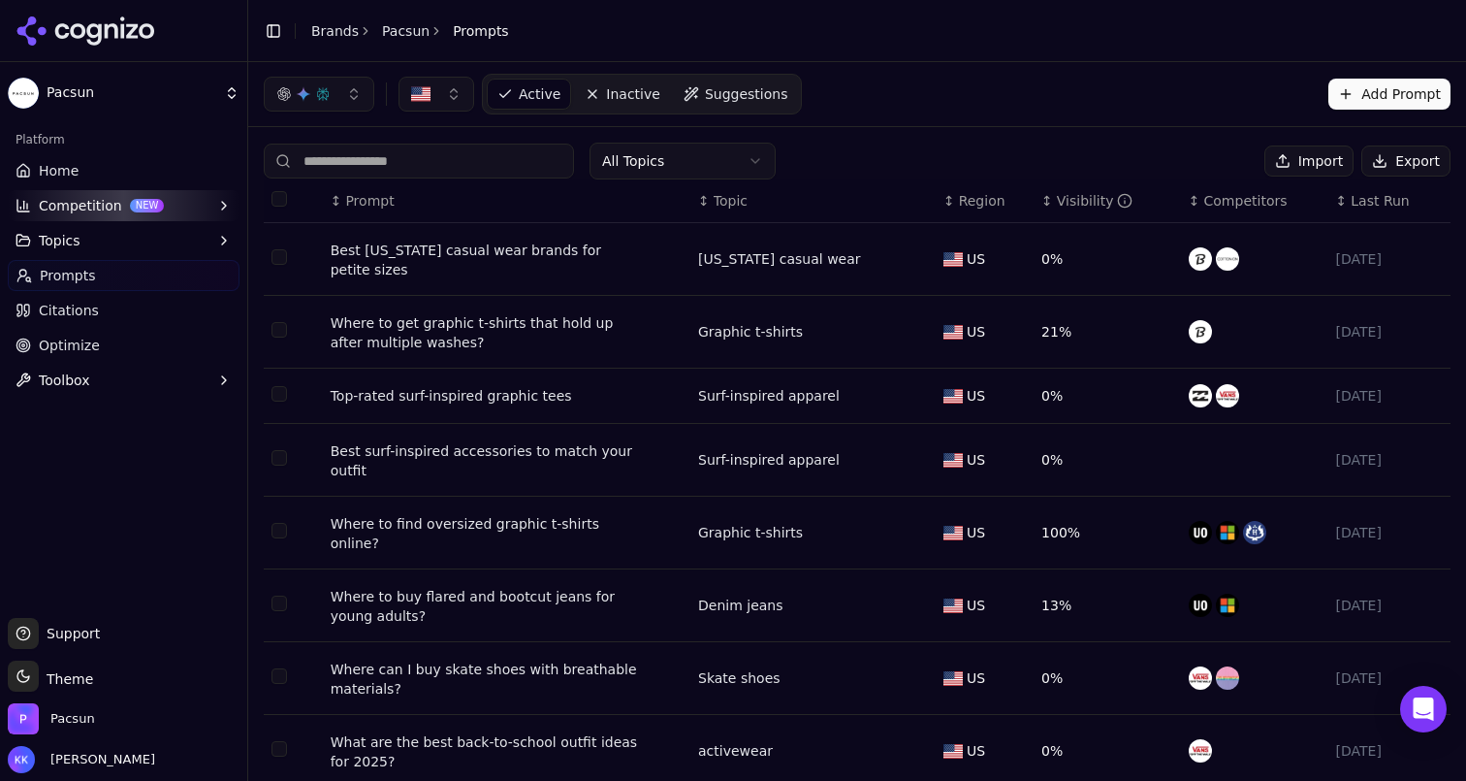
click at [72, 173] on span "Home" at bounding box center [59, 170] width 40 height 19
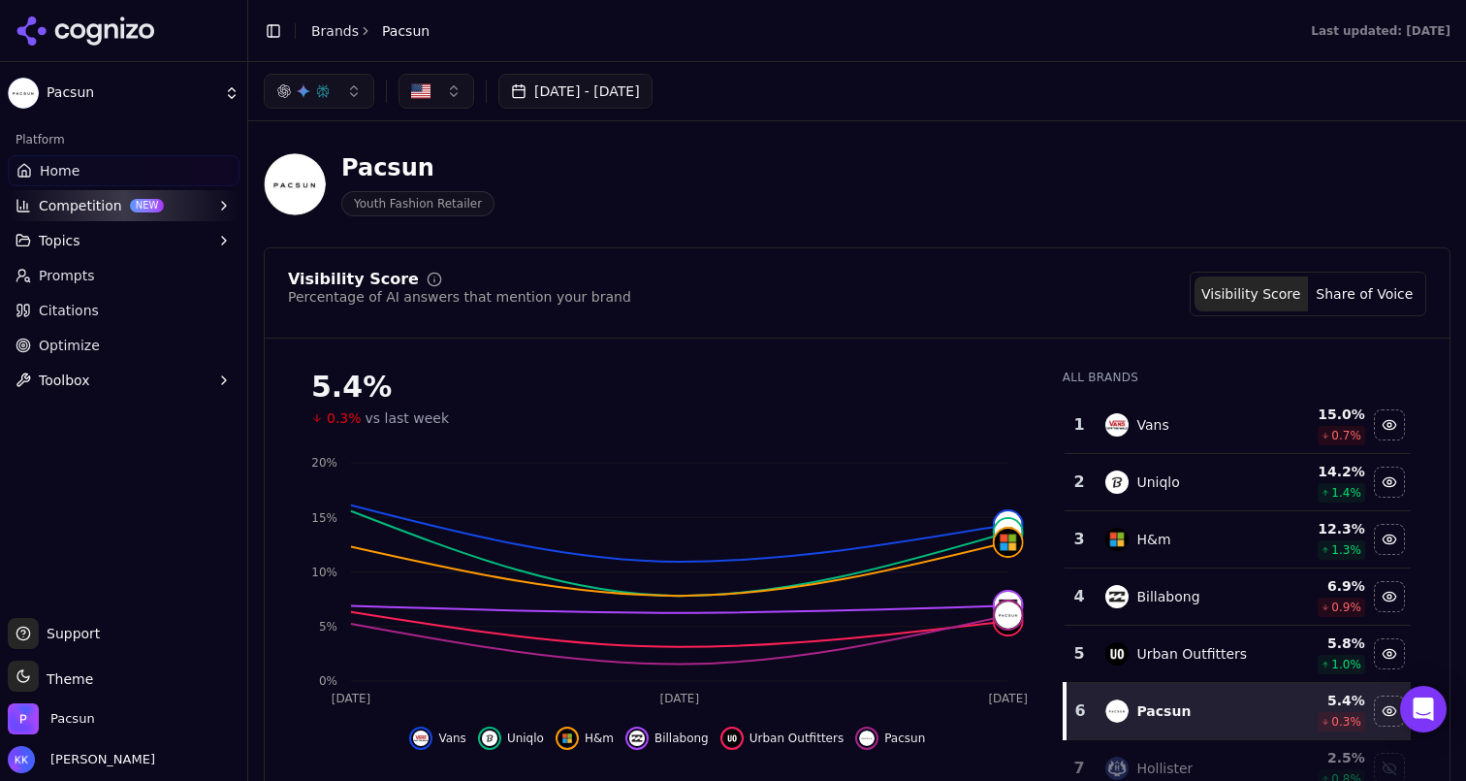
click at [70, 262] on link "Prompts" at bounding box center [124, 275] width 232 height 31
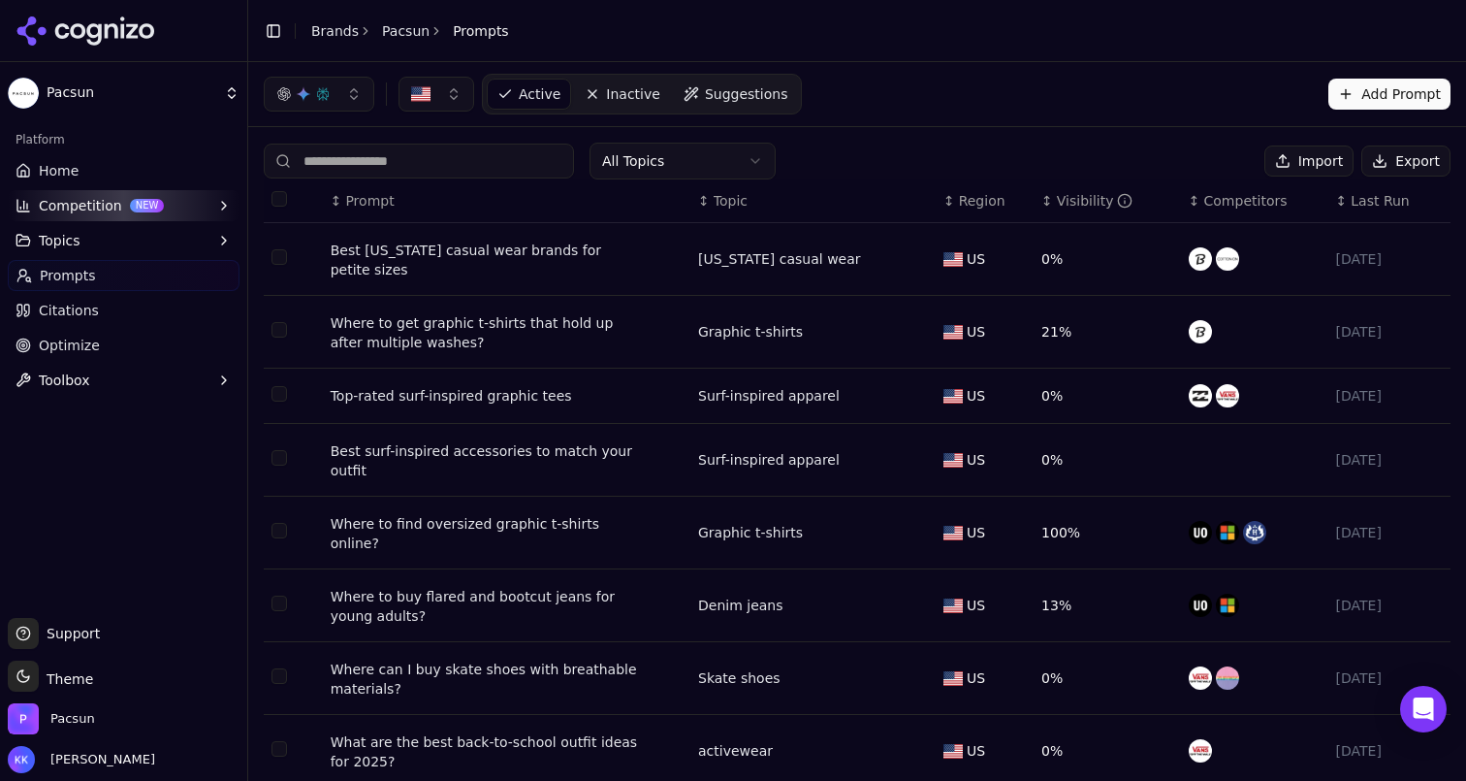
scroll to position [186, 0]
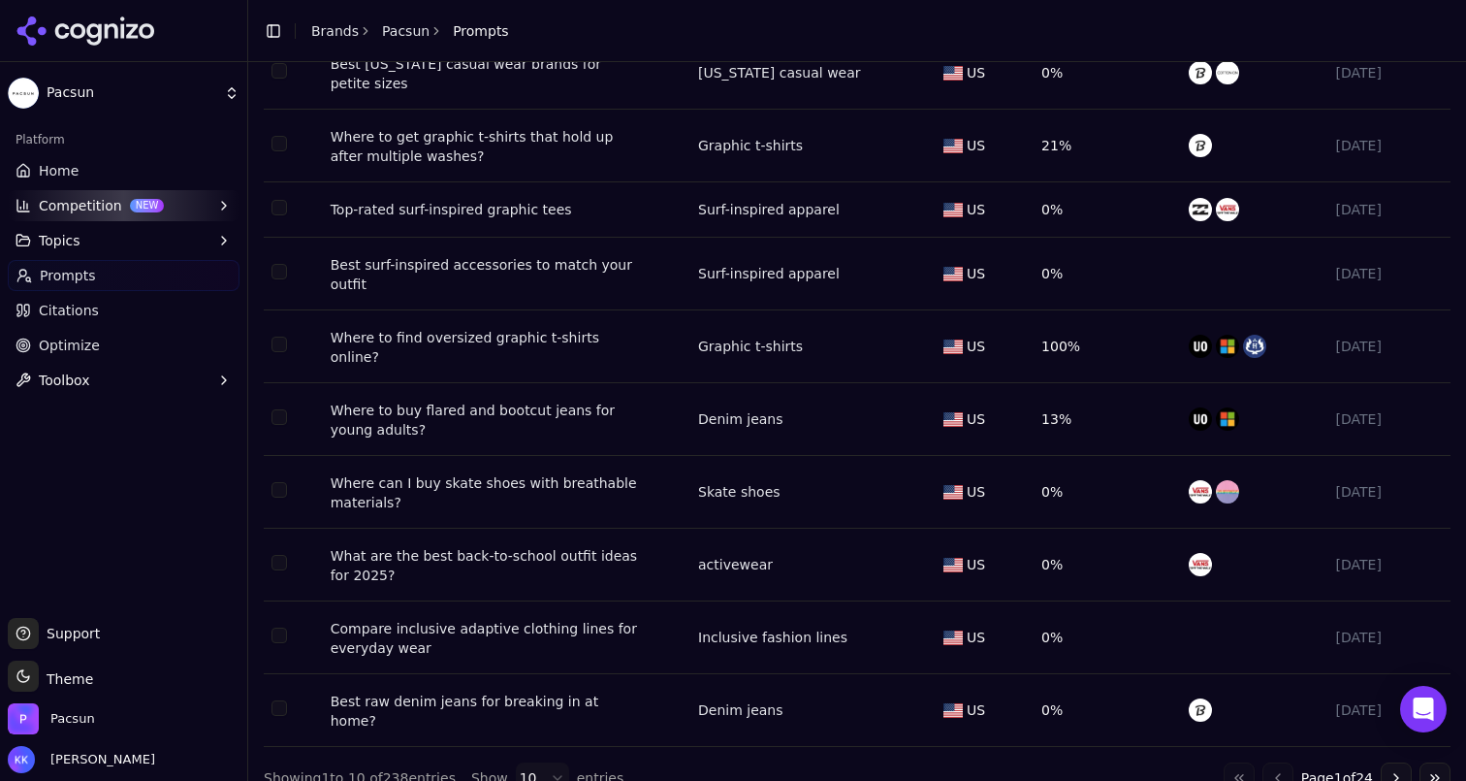
click at [1395, 762] on button "Go to next page" at bounding box center [1396, 777] width 31 height 31
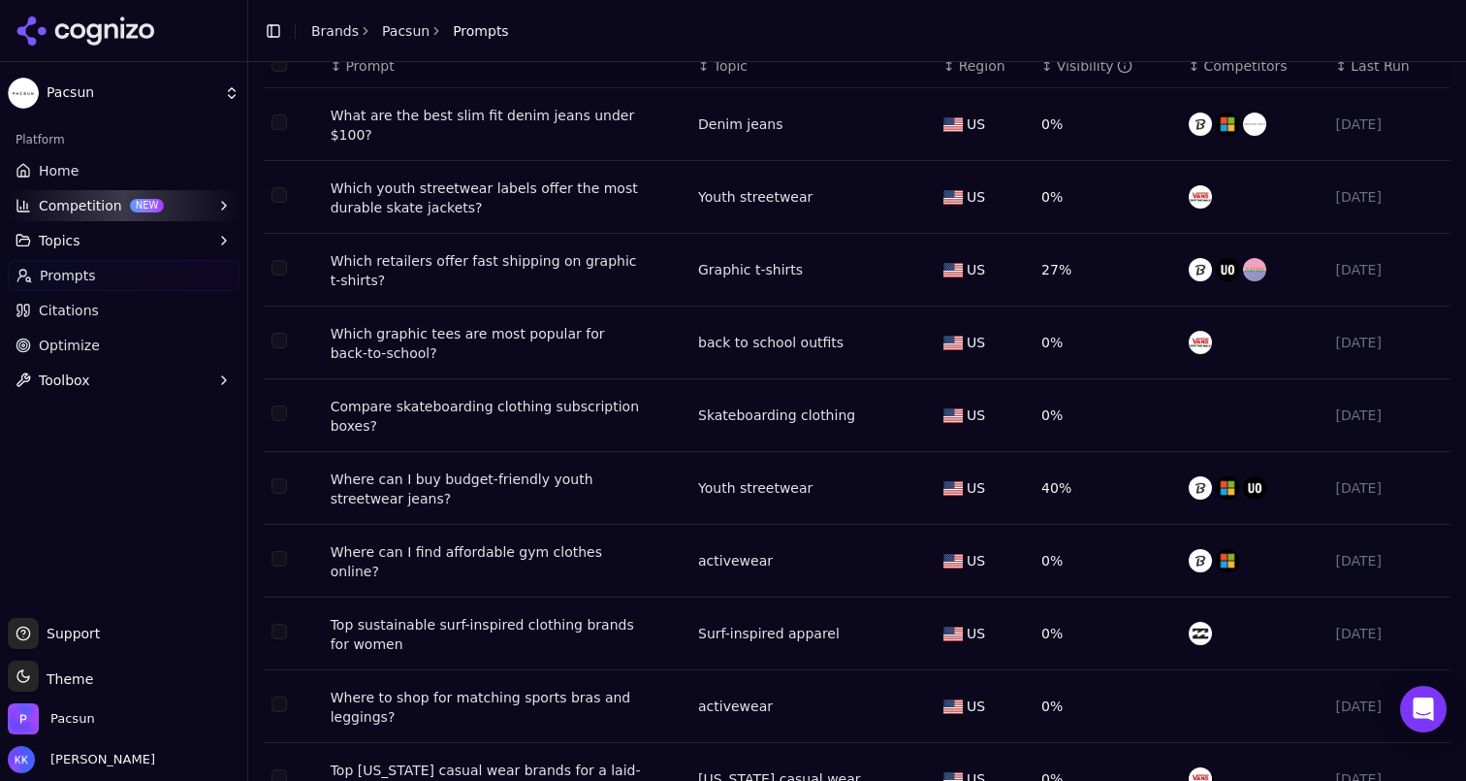
scroll to position [0, 0]
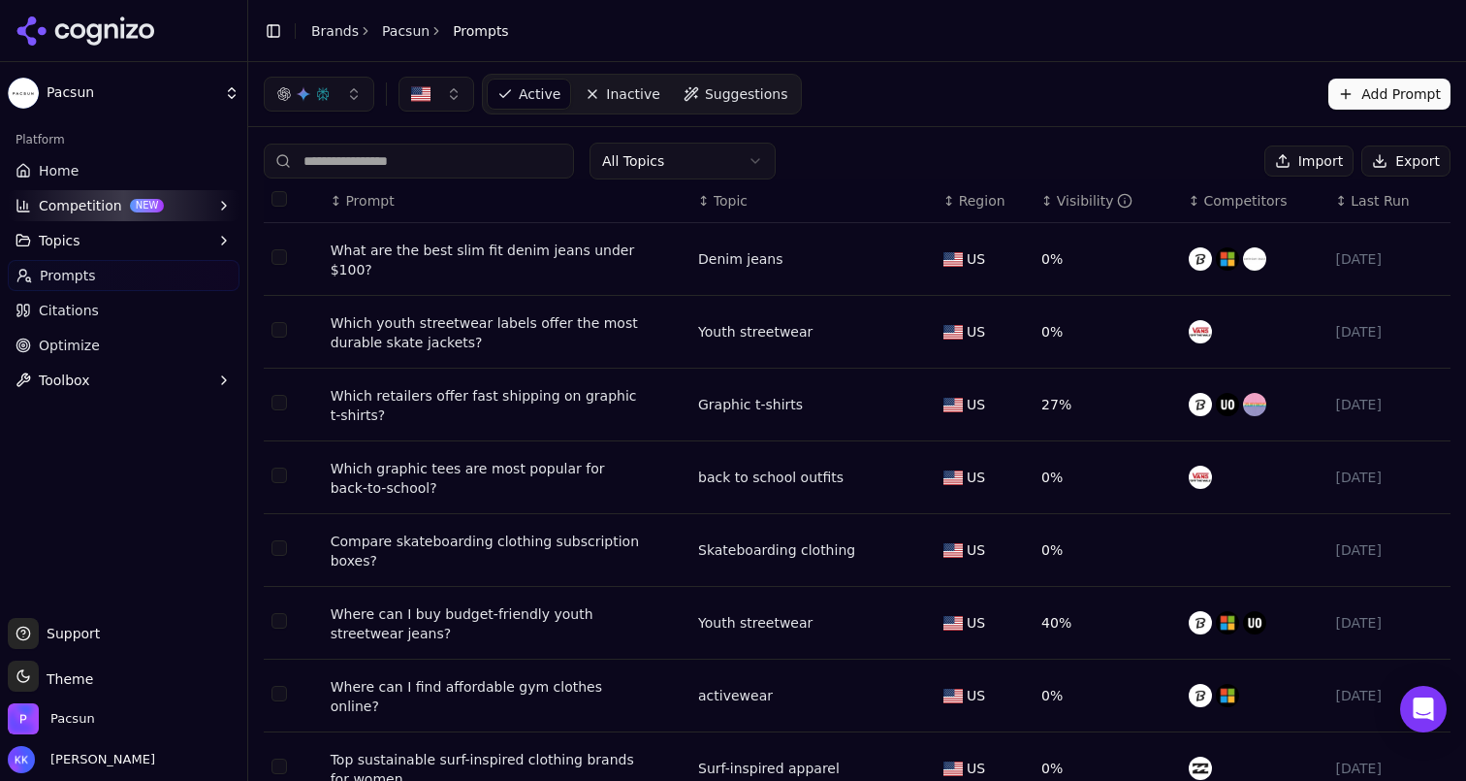
click at [714, 199] on span "Topic" at bounding box center [731, 200] width 34 height 19
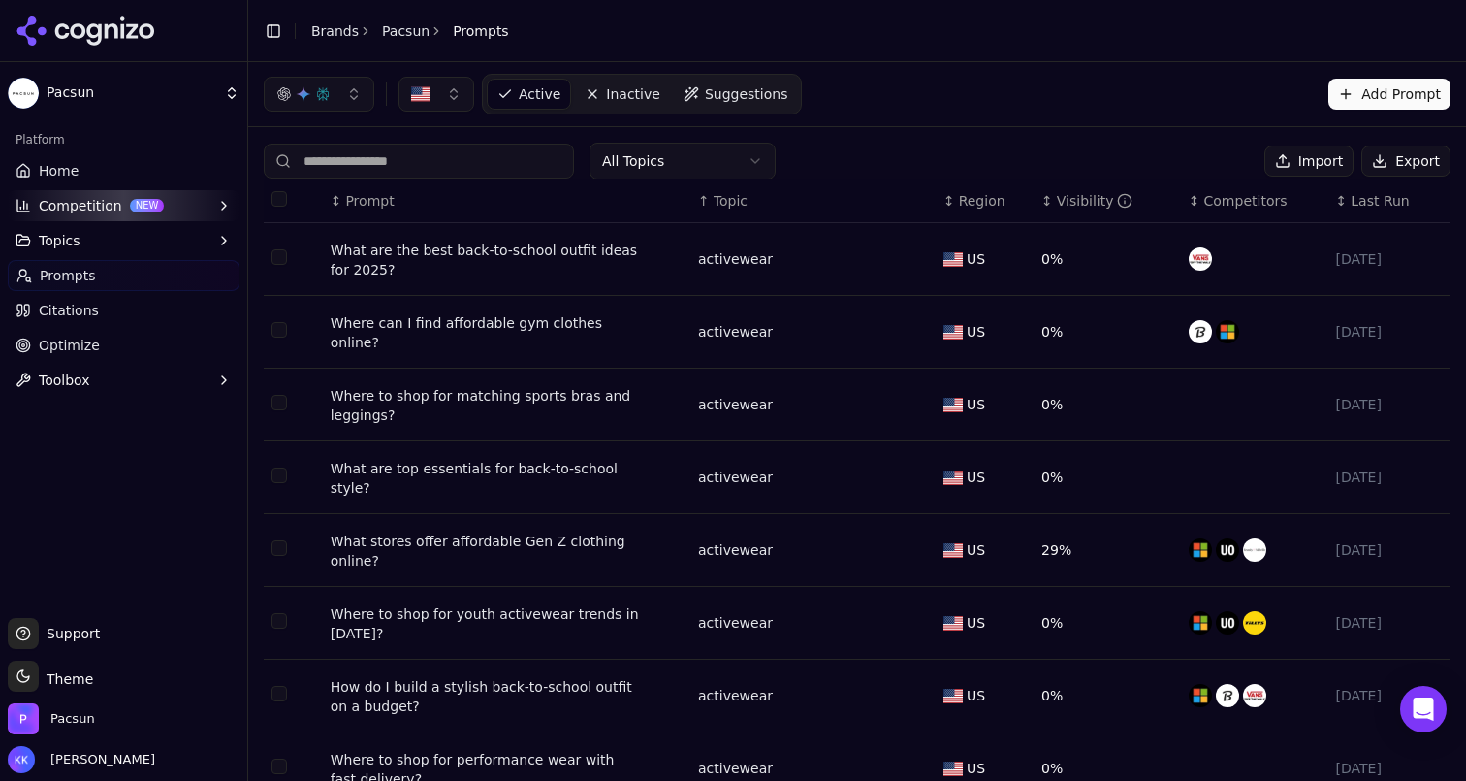
click at [1400, 161] on button "Export" at bounding box center [1405, 160] width 89 height 31
